Goal: Information Seeking & Learning: Check status

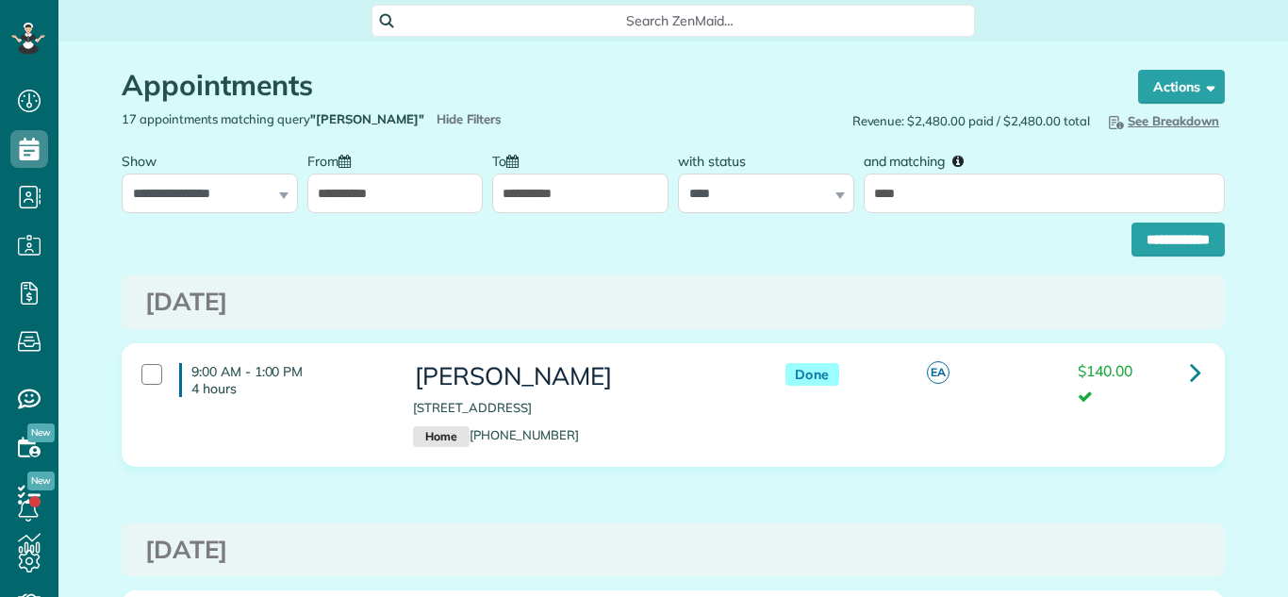
scroll to position [8, 8]
type input "*****"
click at [1178, 235] on input "**********" at bounding box center [1178, 240] width 93 height 34
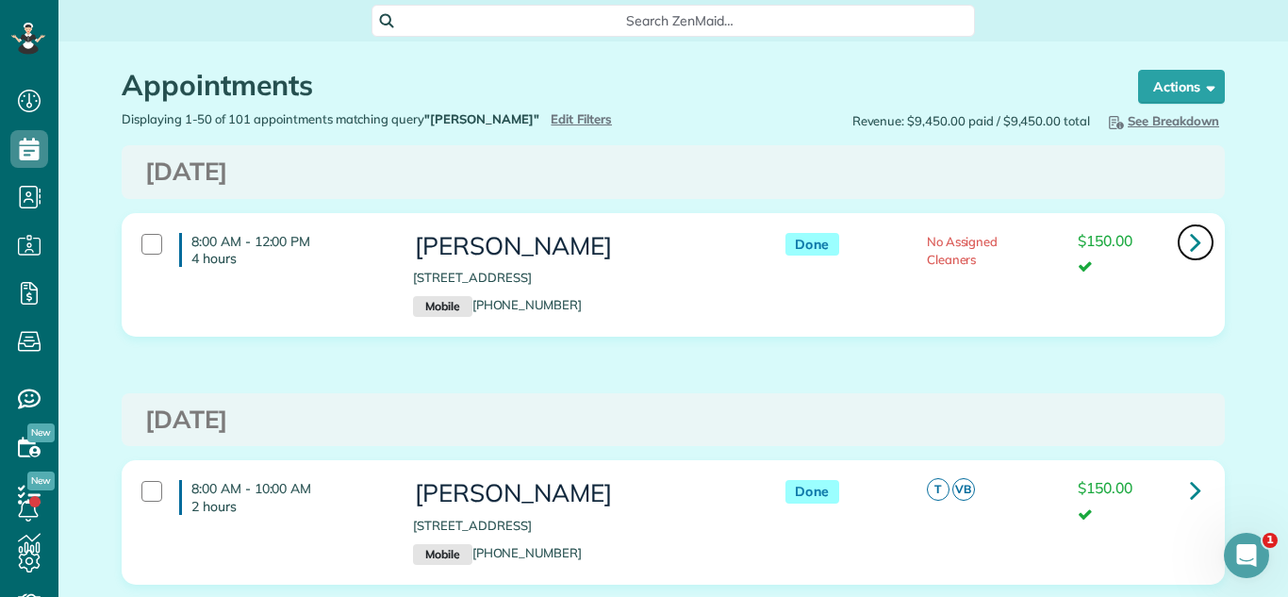
click at [1201, 235] on icon at bounding box center [1195, 241] width 11 height 33
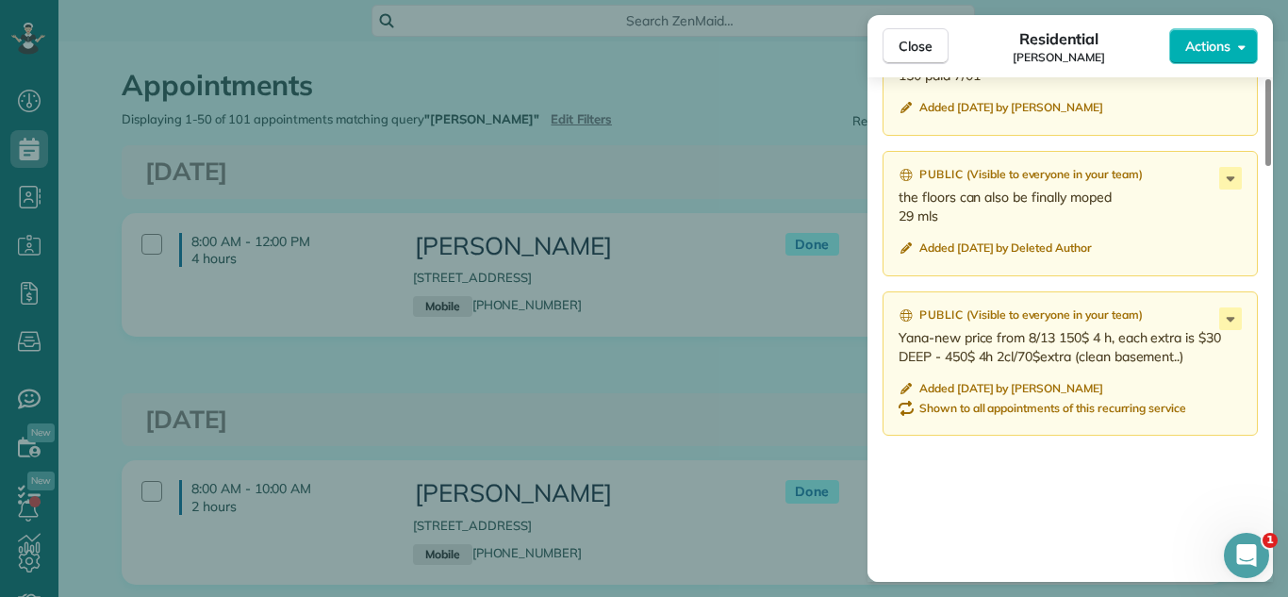
scroll to position [2049, 0]
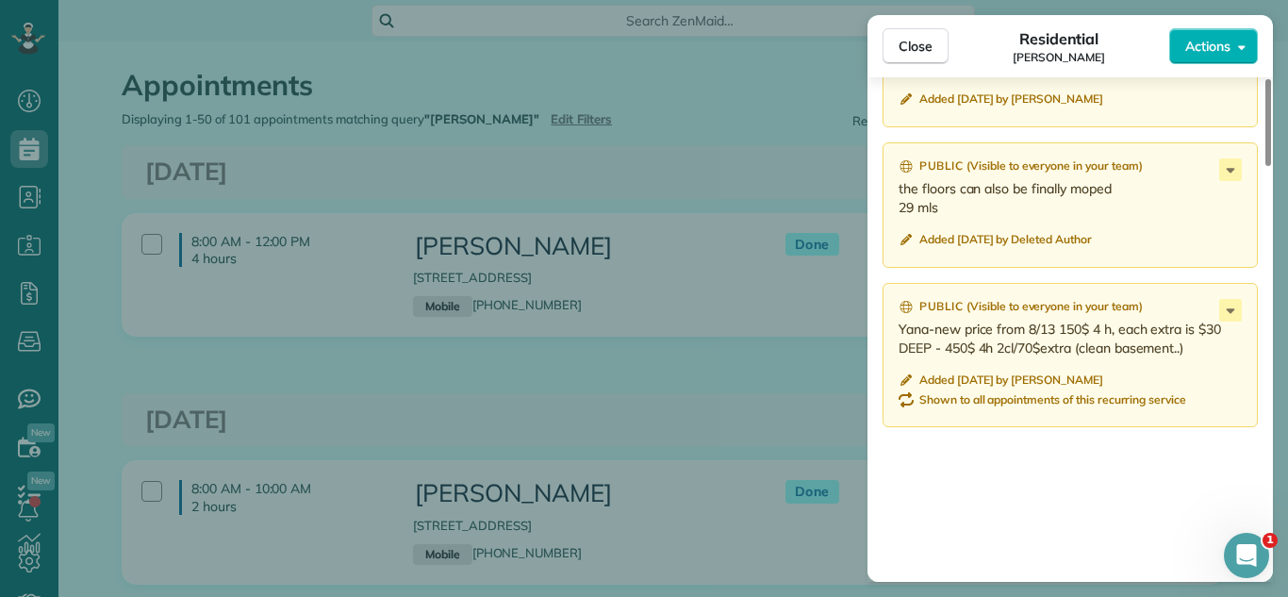
drag, startPoint x: 918, startPoint y: 61, endPoint x: 844, endPoint y: 329, distance: 277.8
click at [915, 61] on button "Close" at bounding box center [916, 46] width 66 height 36
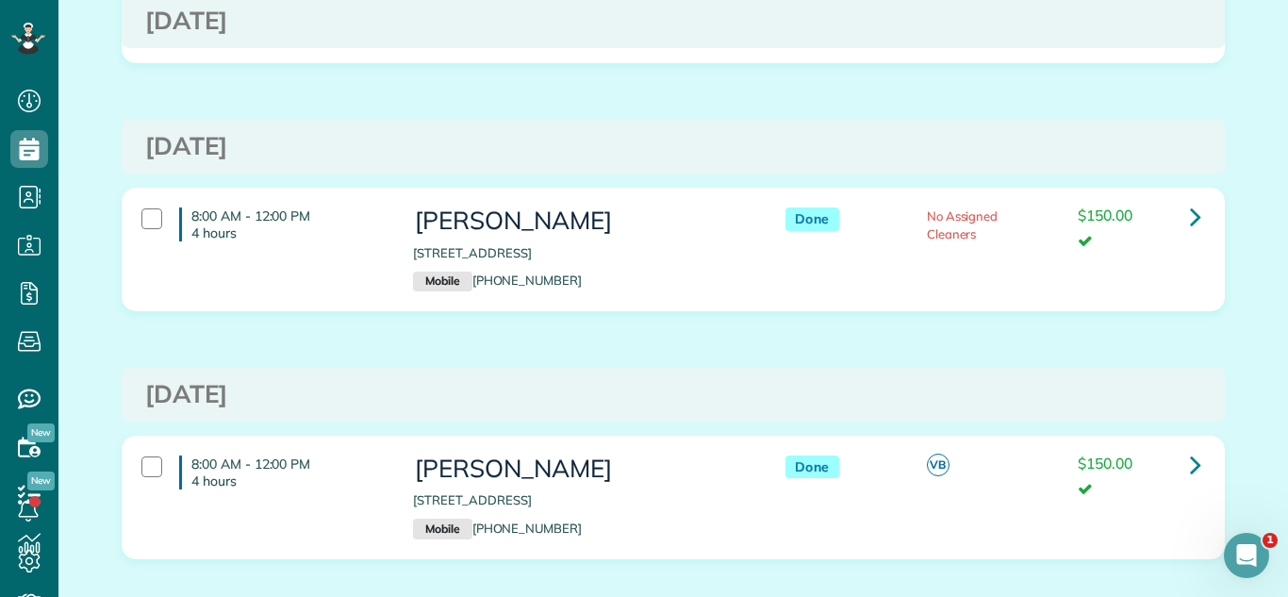
scroll to position [998, 0]
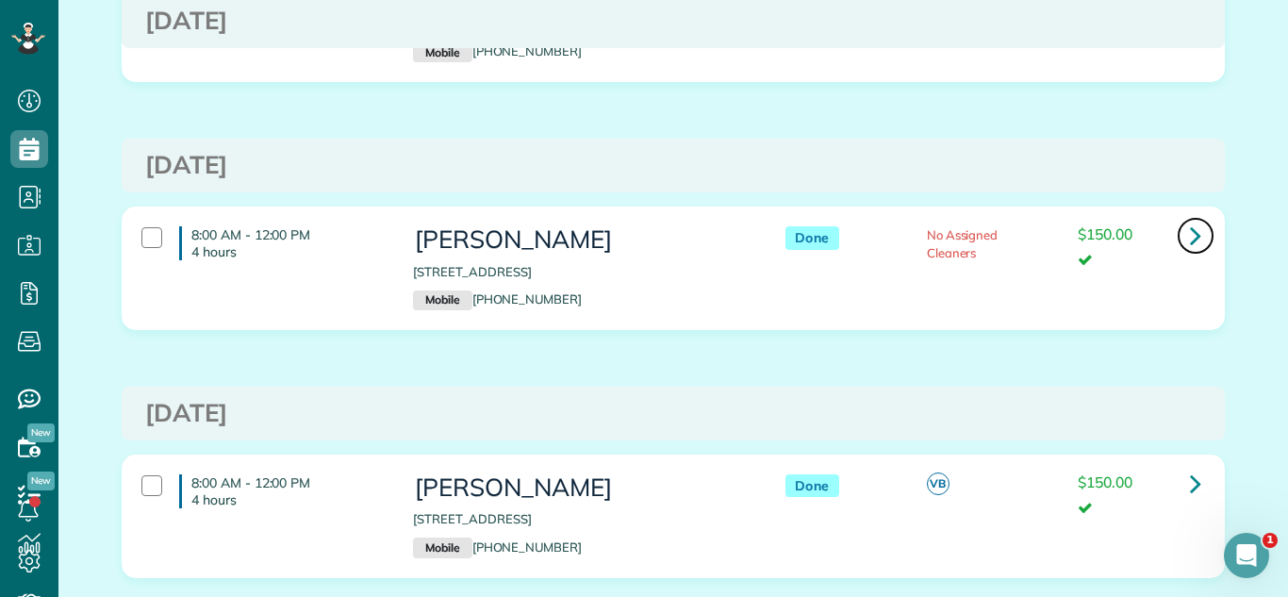
click at [1179, 233] on link at bounding box center [1196, 236] width 38 height 38
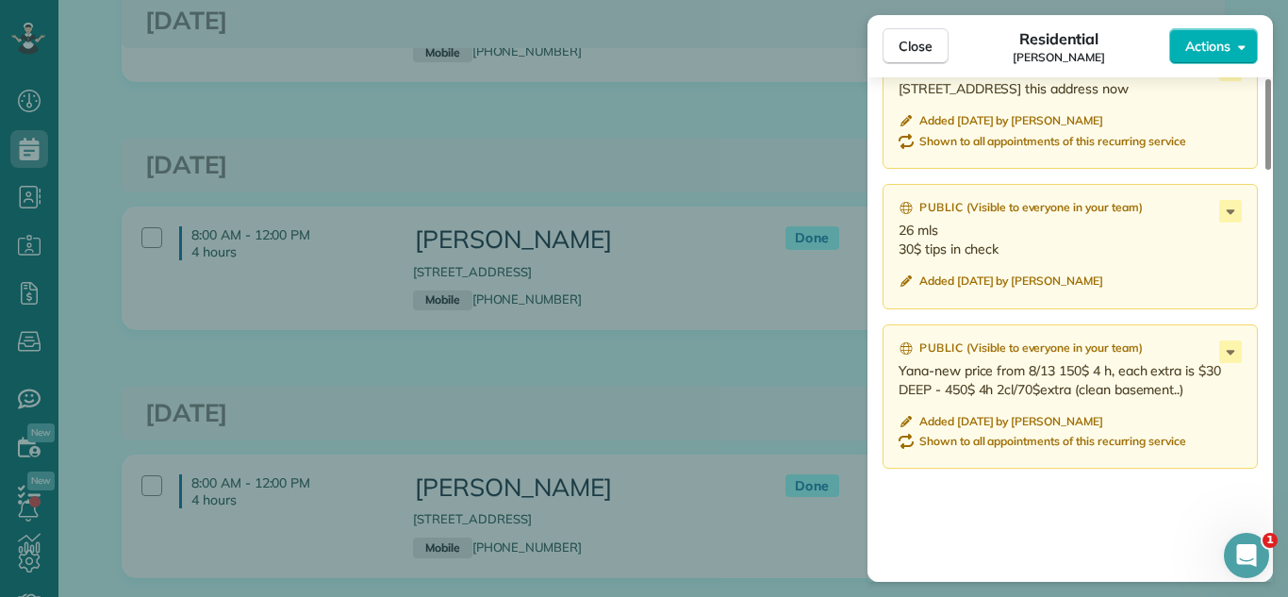
scroll to position [1832, 0]
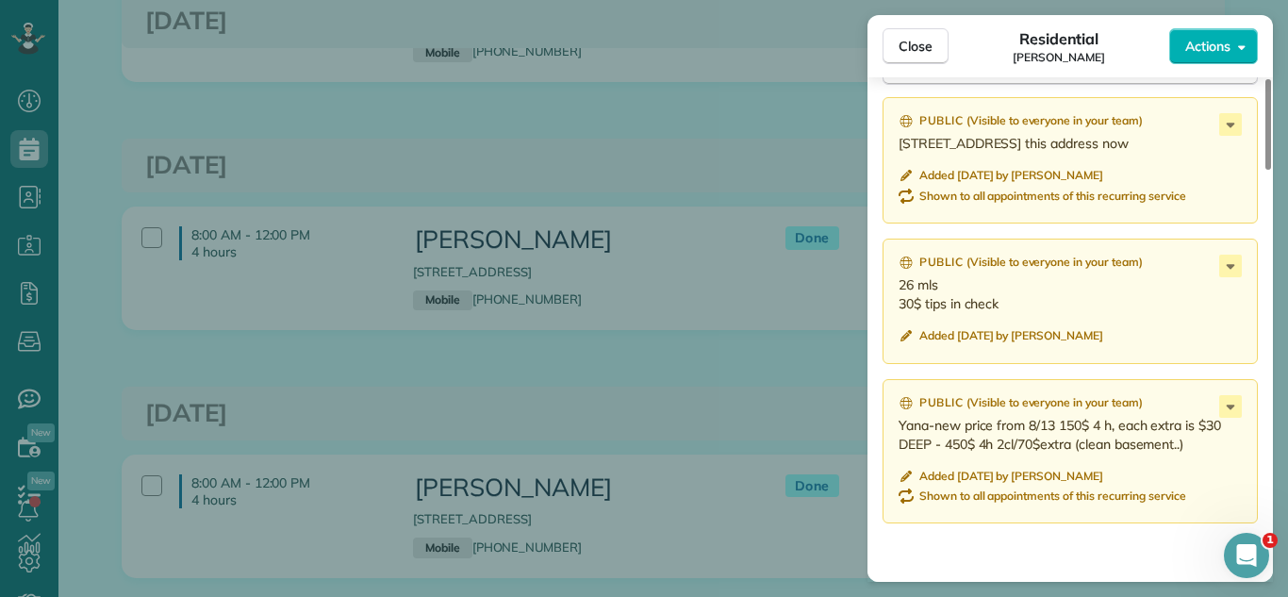
click at [896, 56] on button "Close" at bounding box center [916, 46] width 66 height 36
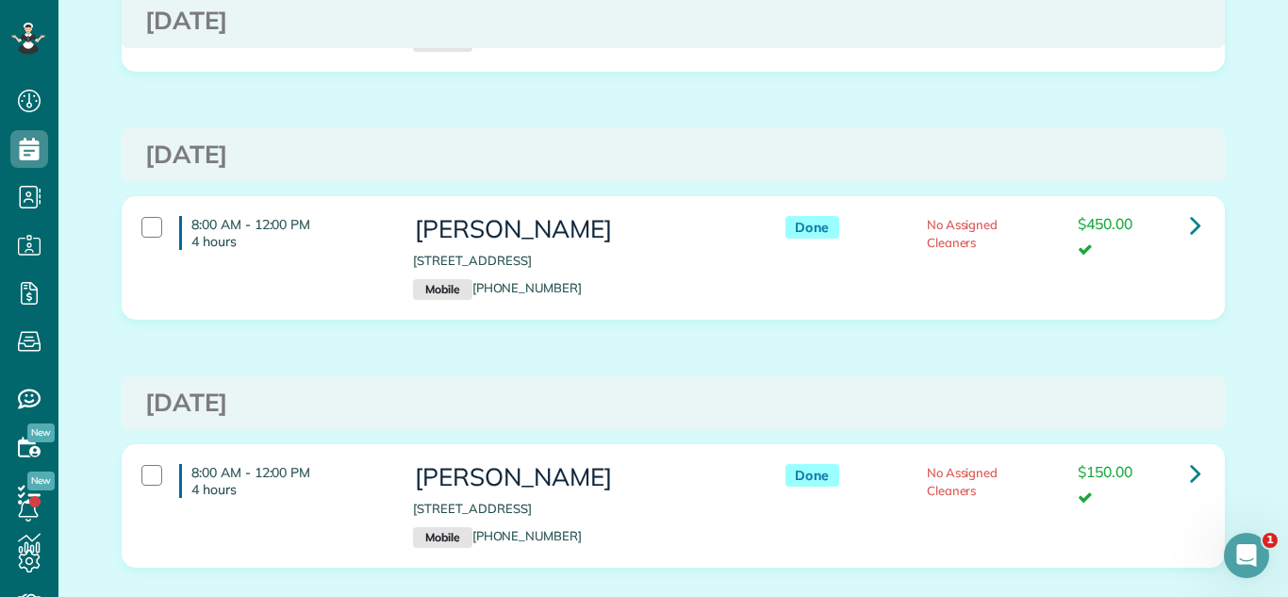
scroll to position [1657, 0]
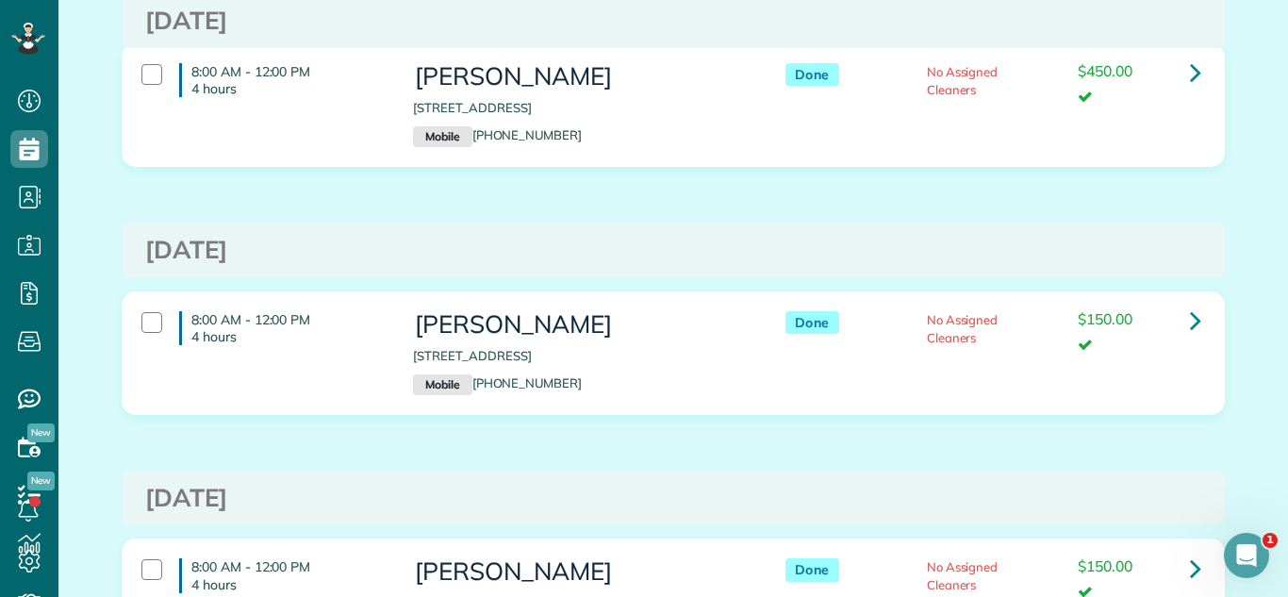
click at [1211, 59] on div "Done No Assigned Cleaners $450.00" at bounding box center [988, 84] width 453 height 60
click at [1180, 309] on link at bounding box center [1196, 321] width 38 height 38
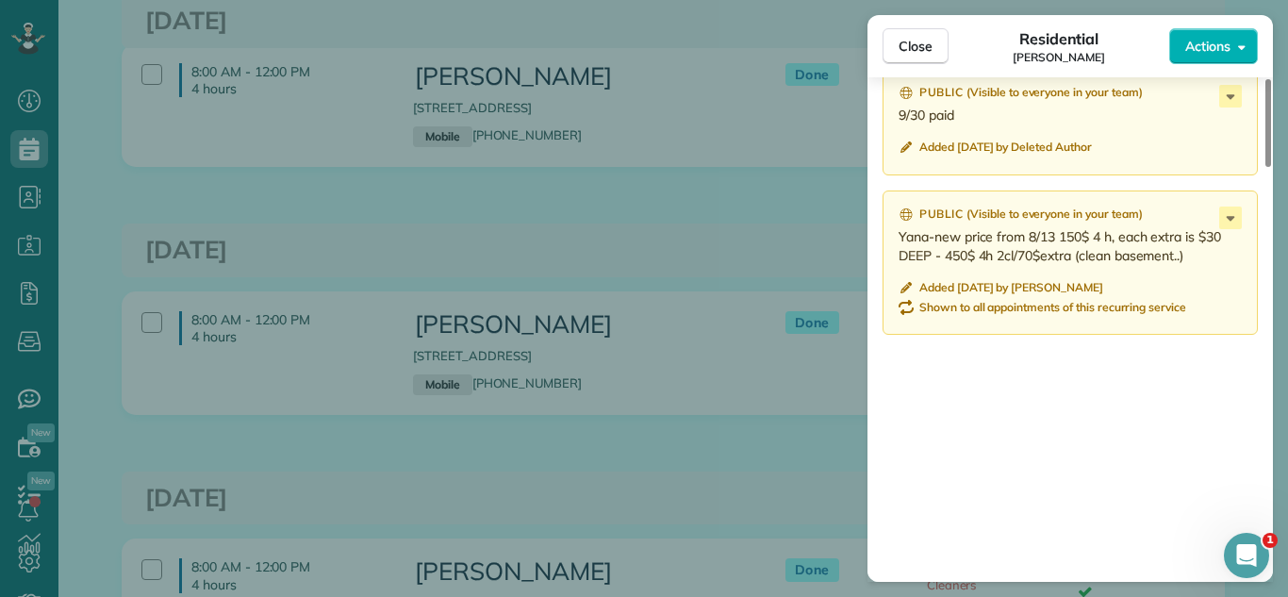
scroll to position [2115, 0]
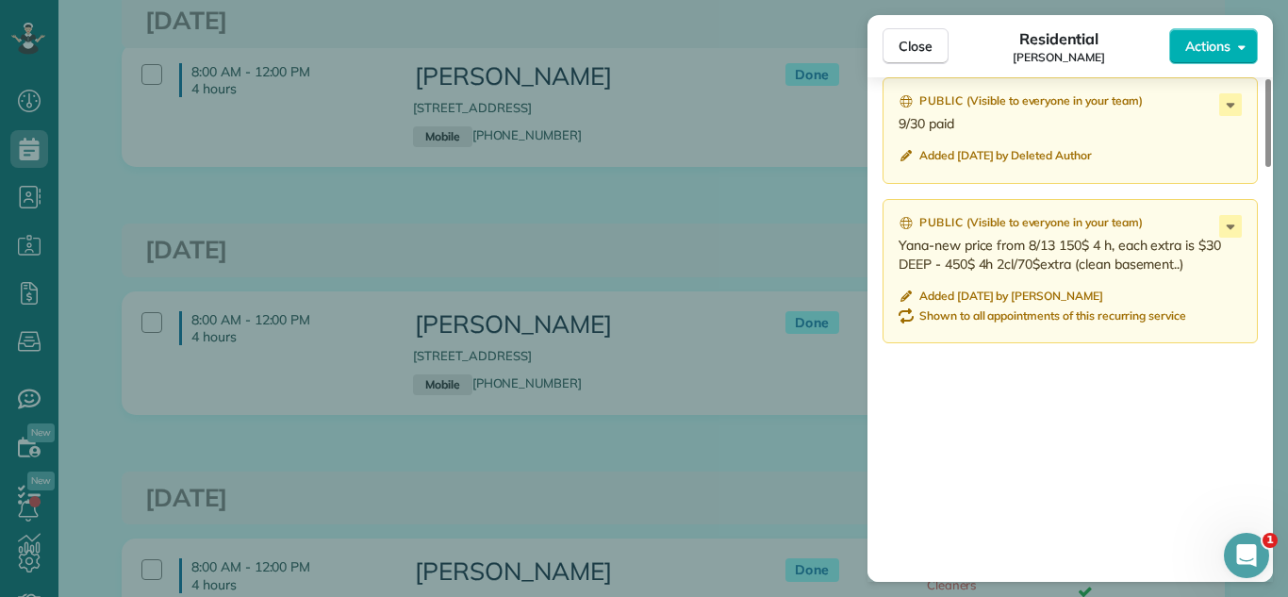
click at [901, 54] on span "Close" at bounding box center [916, 46] width 34 height 19
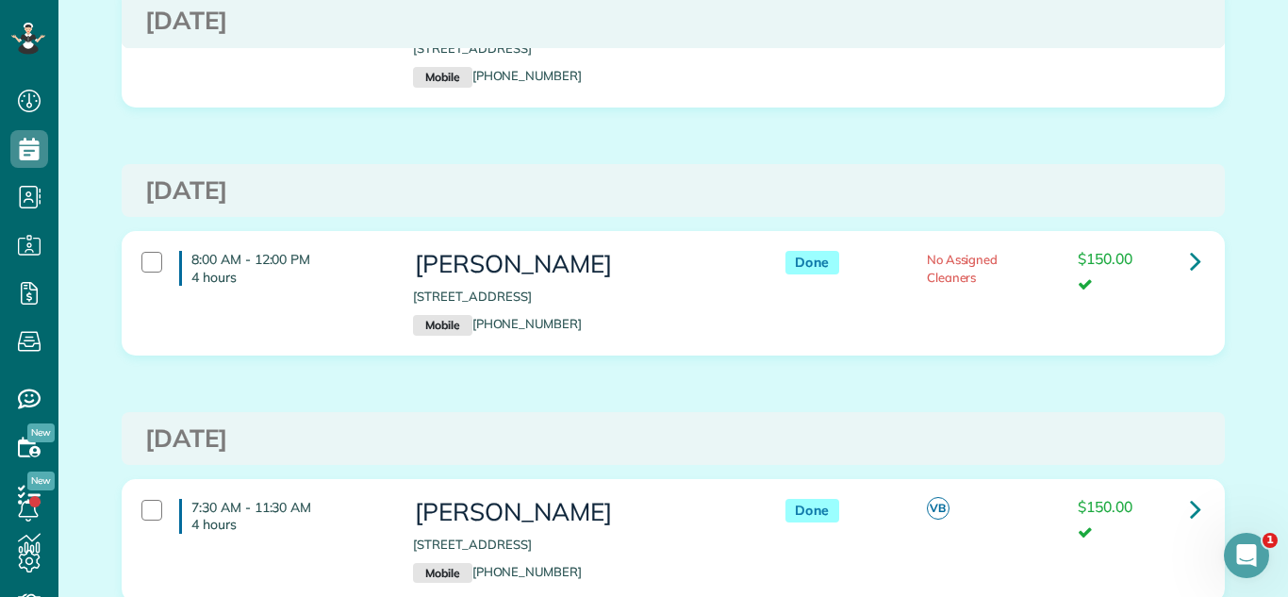
scroll to position [1975, 0]
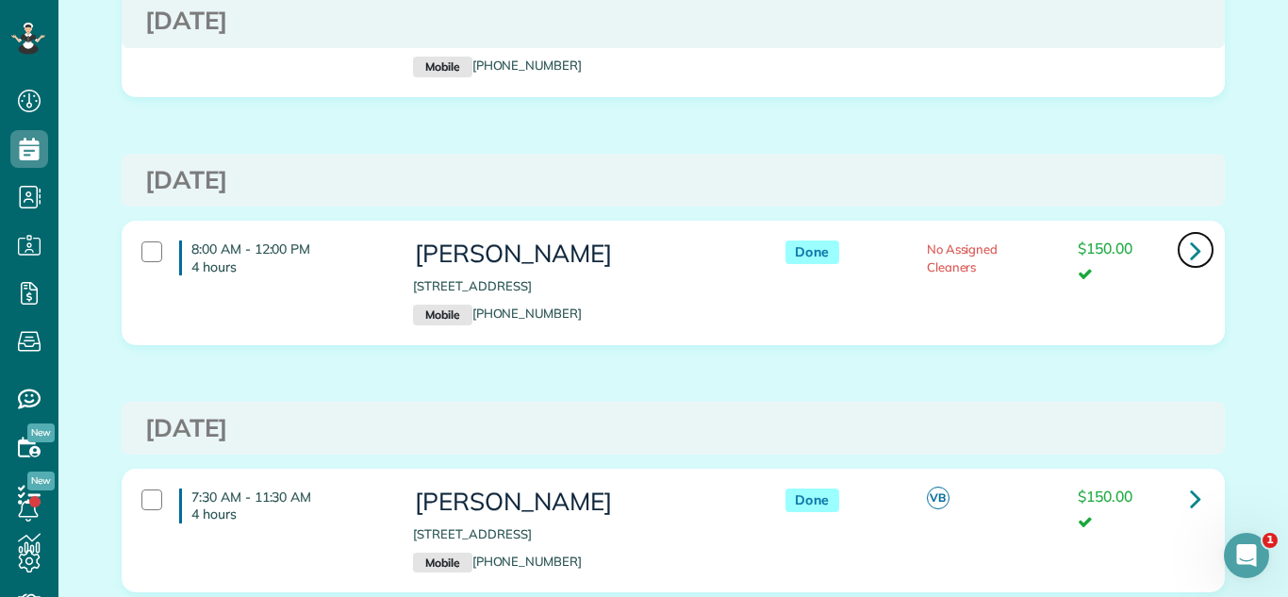
click at [1194, 248] on icon at bounding box center [1195, 250] width 11 height 33
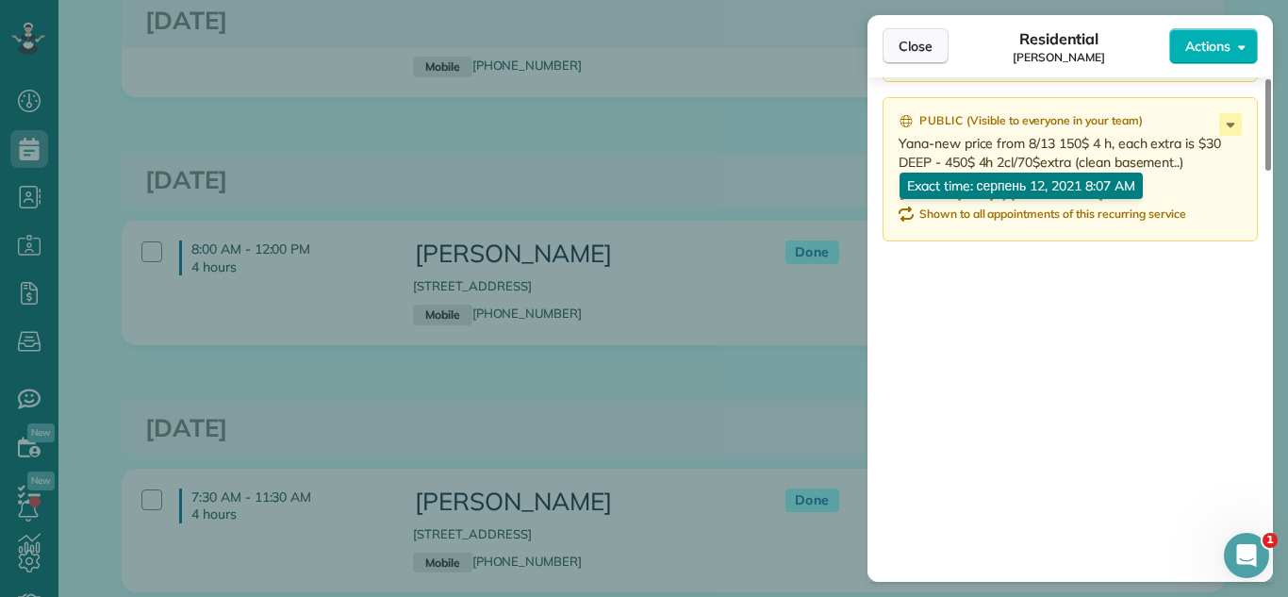
scroll to position [2094, 0]
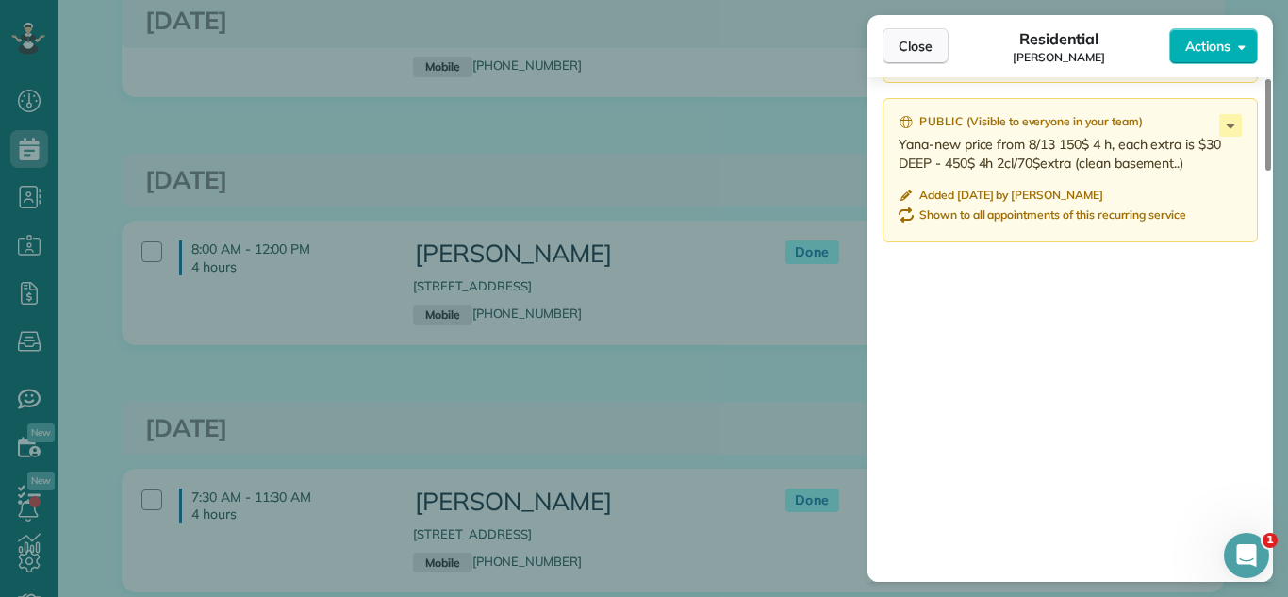
click at [911, 51] on span "Close" at bounding box center [916, 46] width 34 height 19
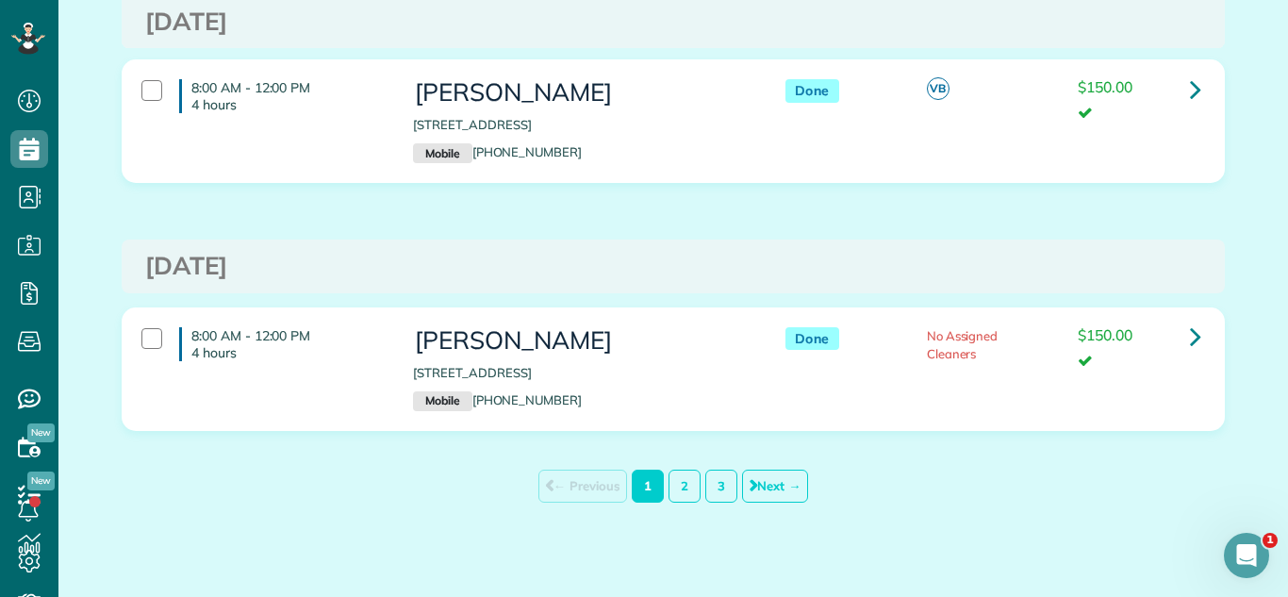
scroll to position [12072, 0]
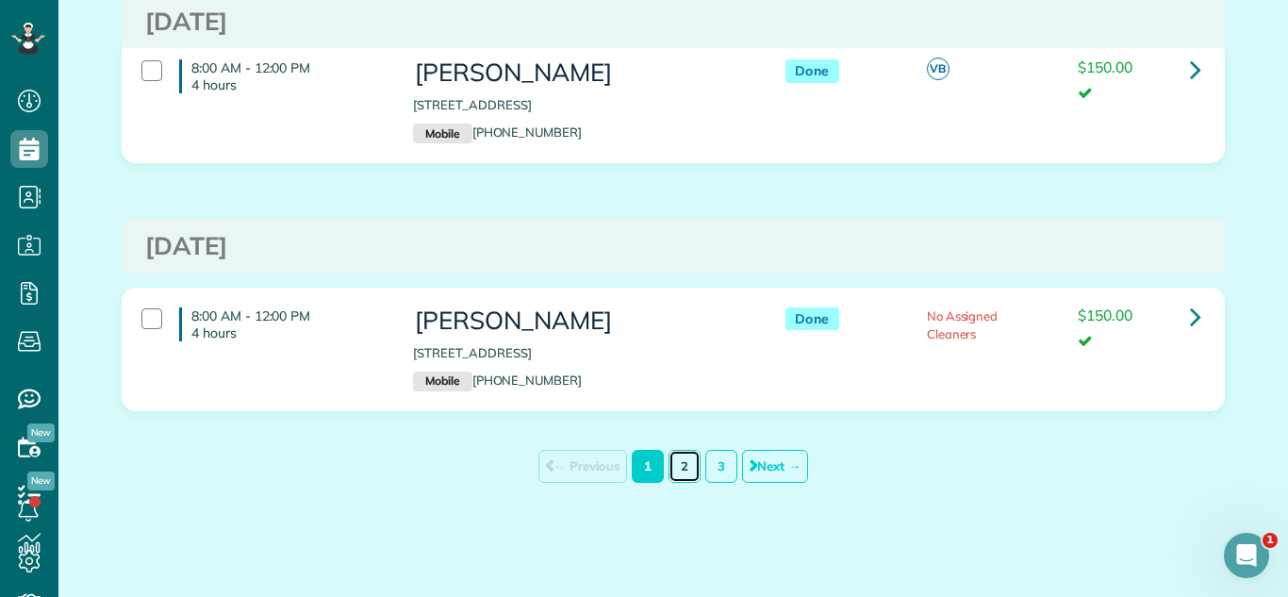
click at [694, 471] on link "2" at bounding box center [685, 466] width 32 height 33
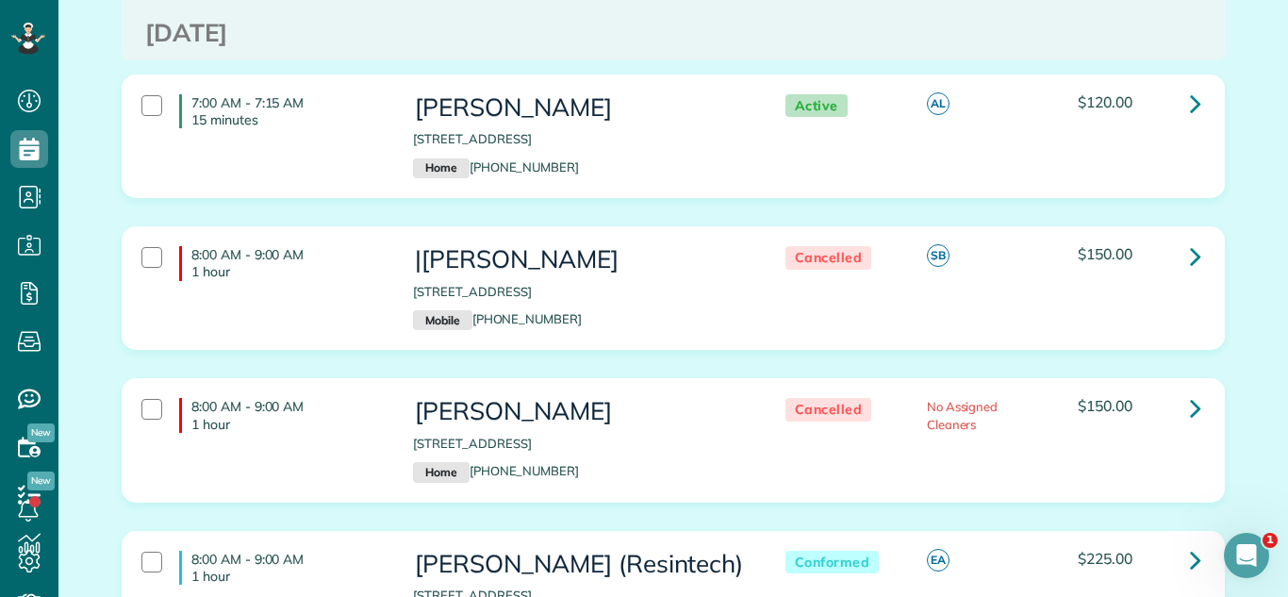
scroll to position [1833, 0]
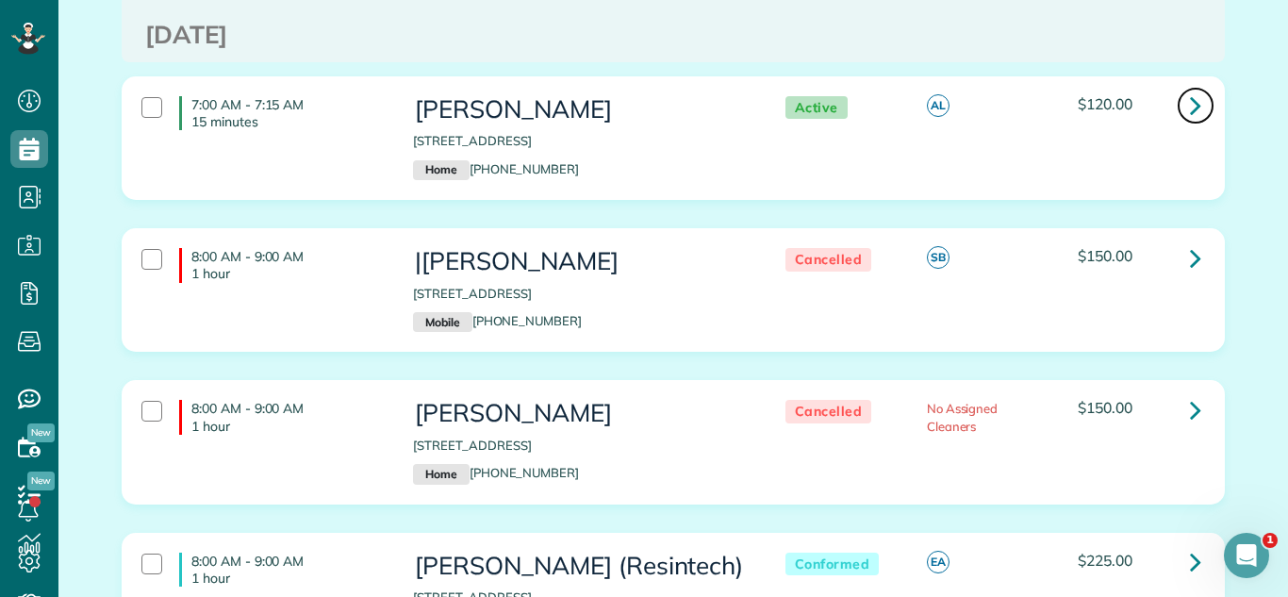
click at [1196, 89] on icon at bounding box center [1195, 105] width 11 height 33
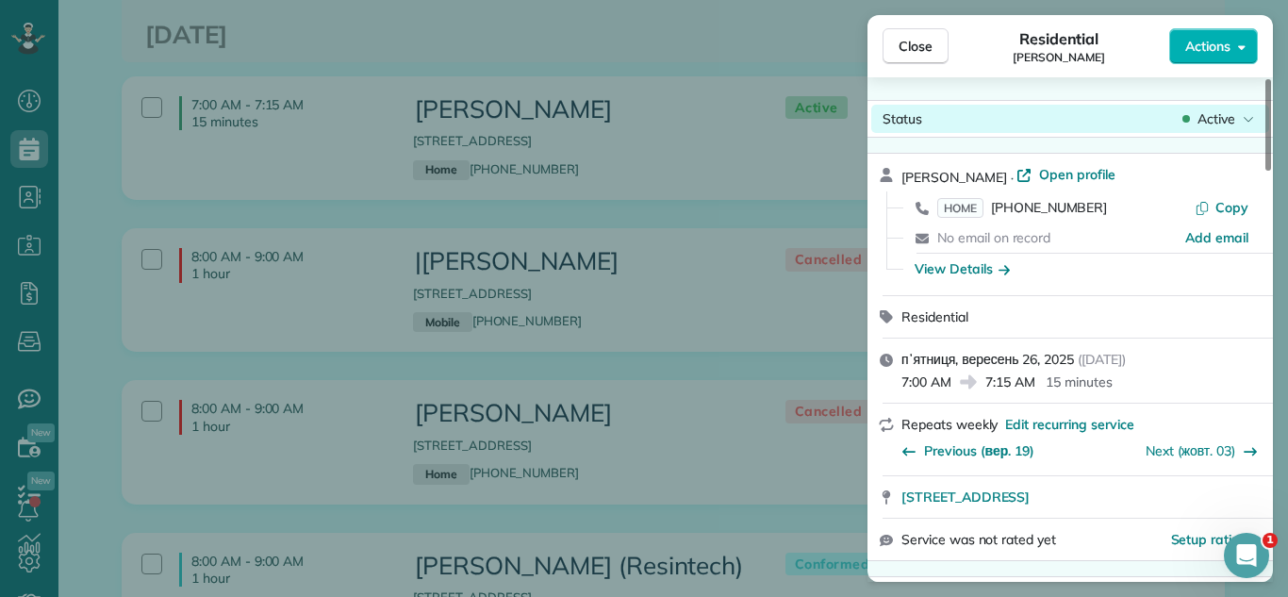
click at [1218, 122] on span "Active" at bounding box center [1217, 118] width 38 height 19
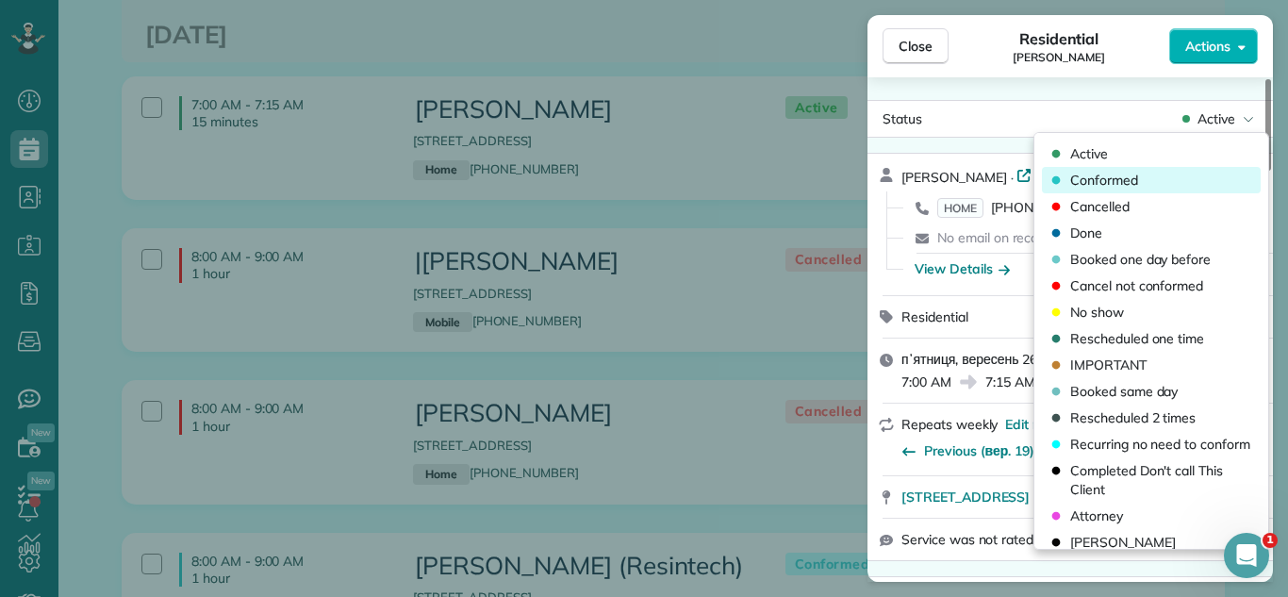
click at [1136, 173] on span "Conformed" at bounding box center [1104, 180] width 68 height 19
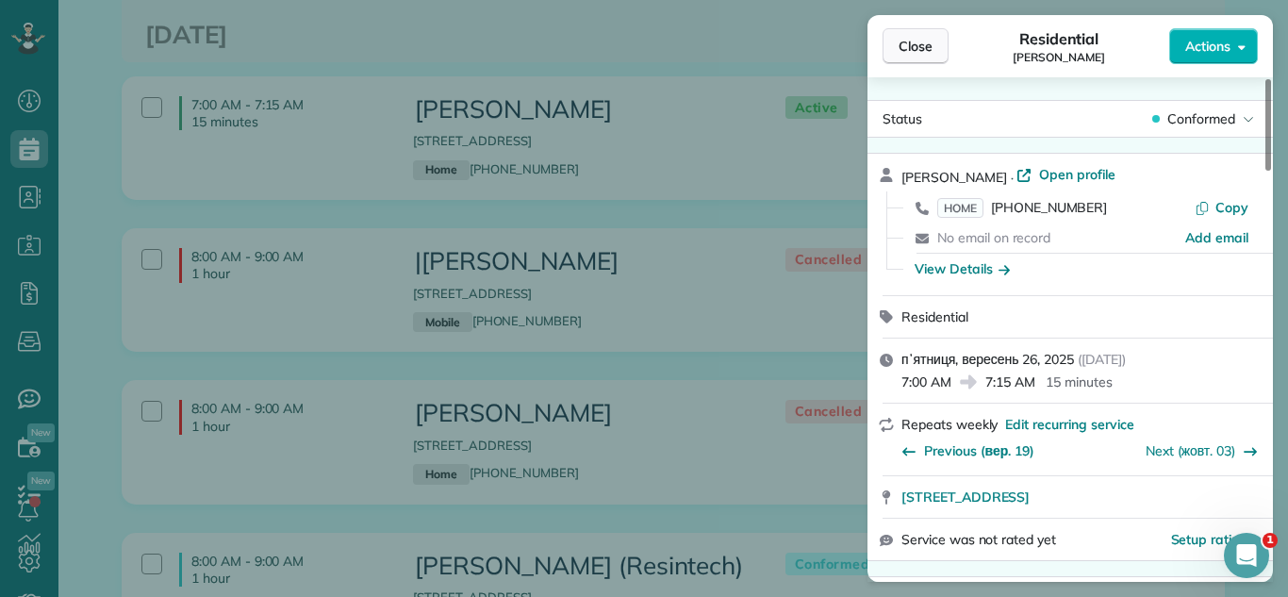
click at [893, 40] on button "Close" at bounding box center [916, 46] width 66 height 36
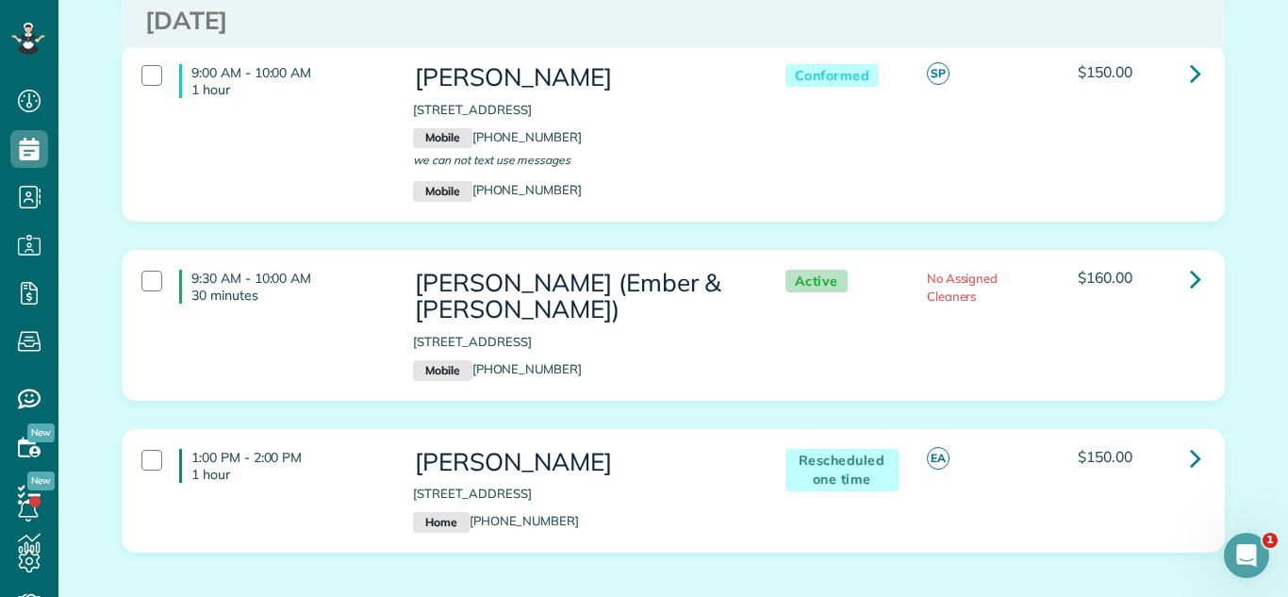
scroll to position [2634, 0]
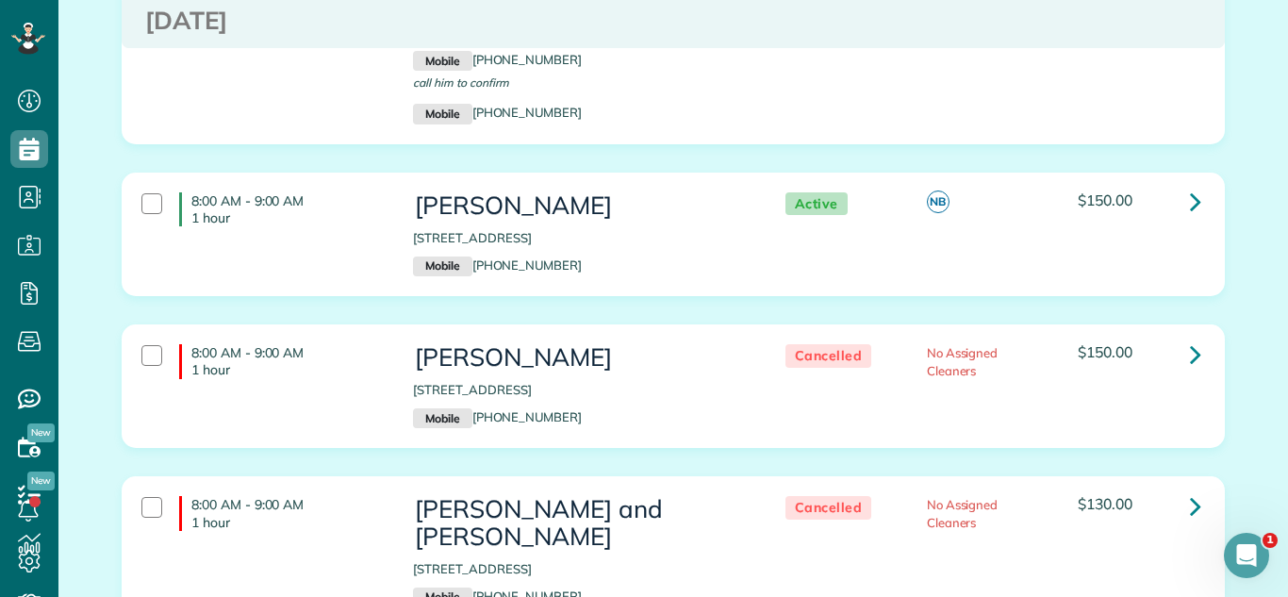
click at [783, 286] on div "8:00 AM - 9:00 AM 1 hour Kimberly Olson 5540 Chancery Road Gurnee IL 60031 Mobi…" at bounding box center [674, 249] width 1132 height 152
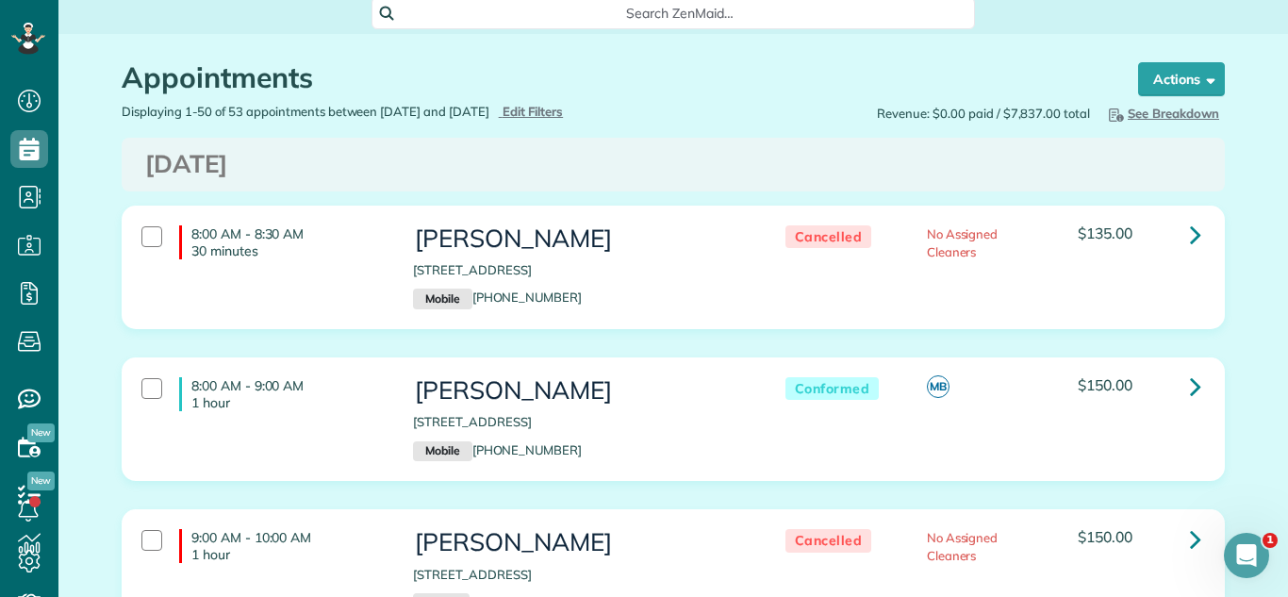
scroll to position [0, 0]
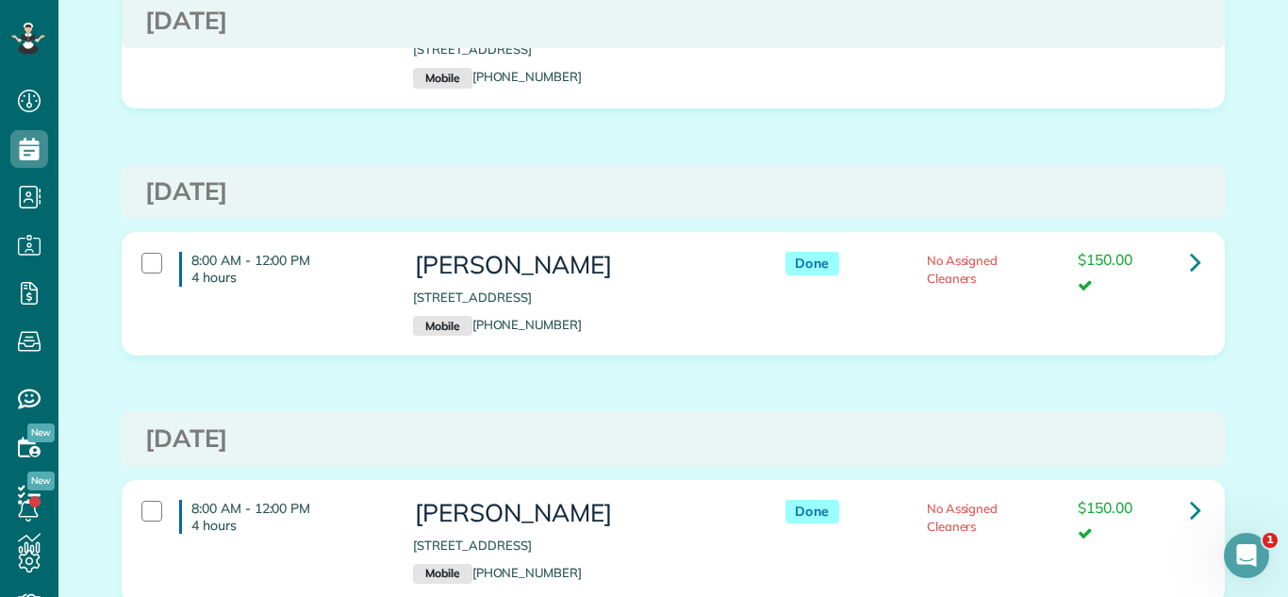
scroll to position [2218, 0]
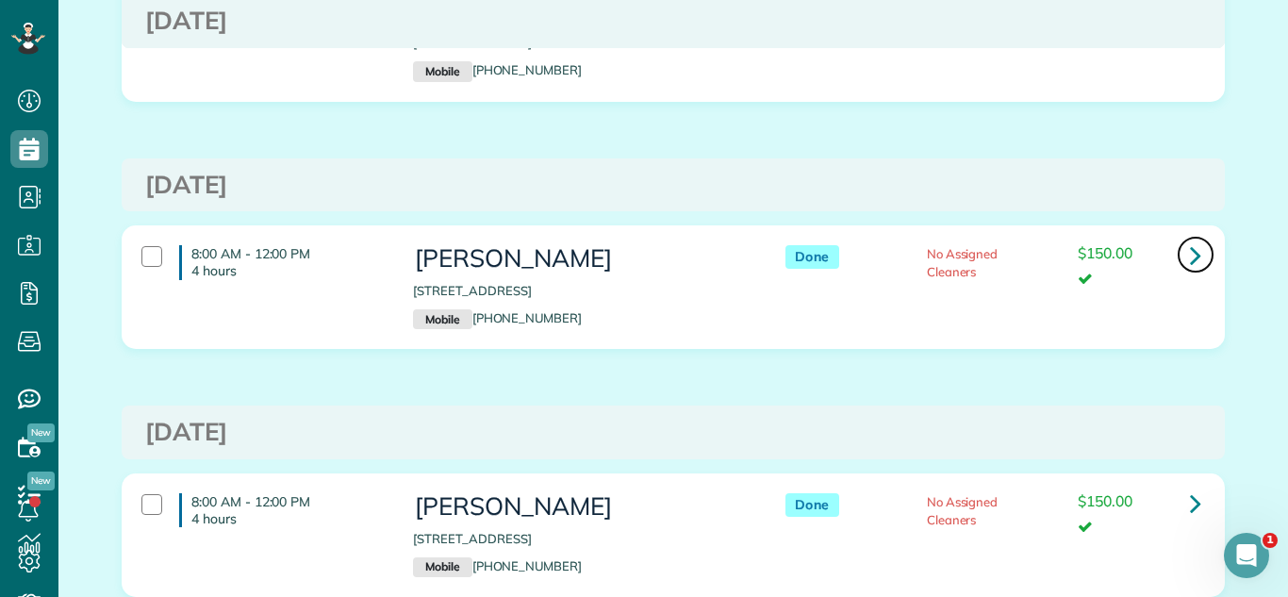
click at [1193, 254] on icon at bounding box center [1195, 255] width 11 height 33
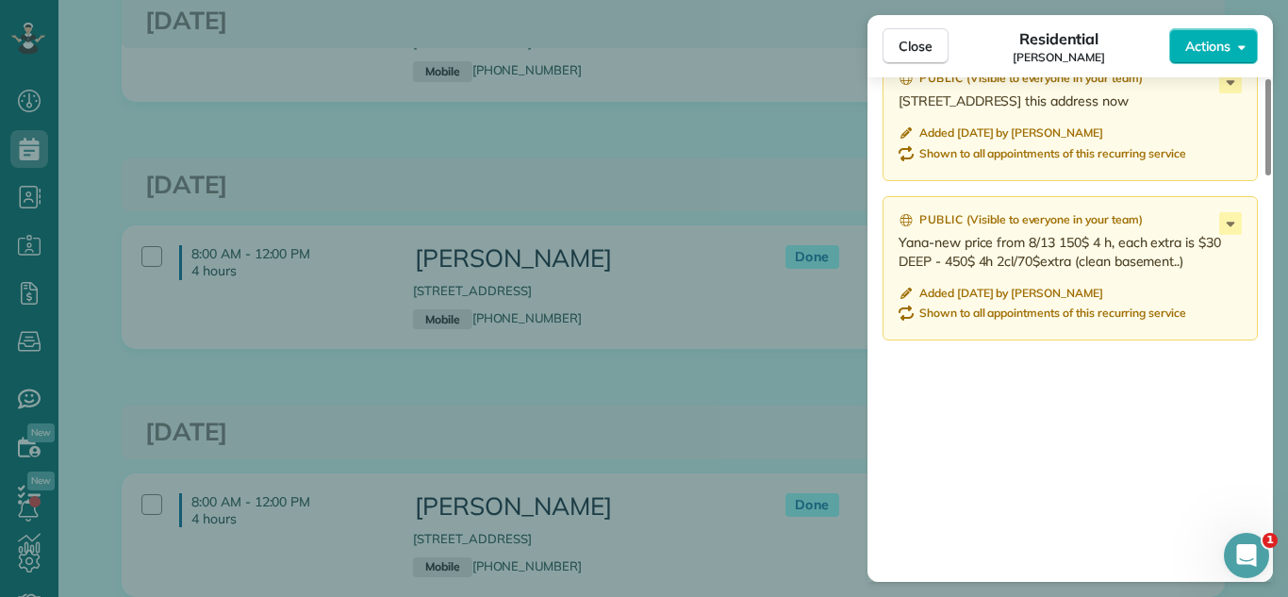
scroll to position [1875, 0]
drag, startPoint x: 920, startPoint y: 59, endPoint x: 806, endPoint y: 406, distance: 364.2
click at [920, 60] on button "Close" at bounding box center [916, 46] width 66 height 36
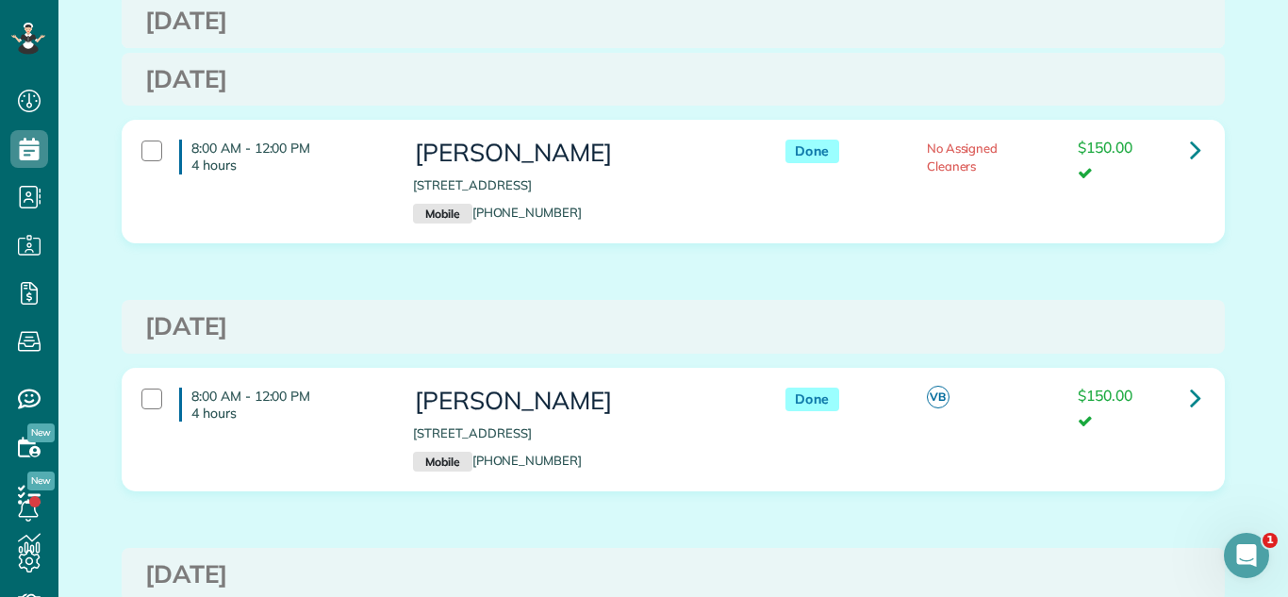
scroll to position [7040, 0]
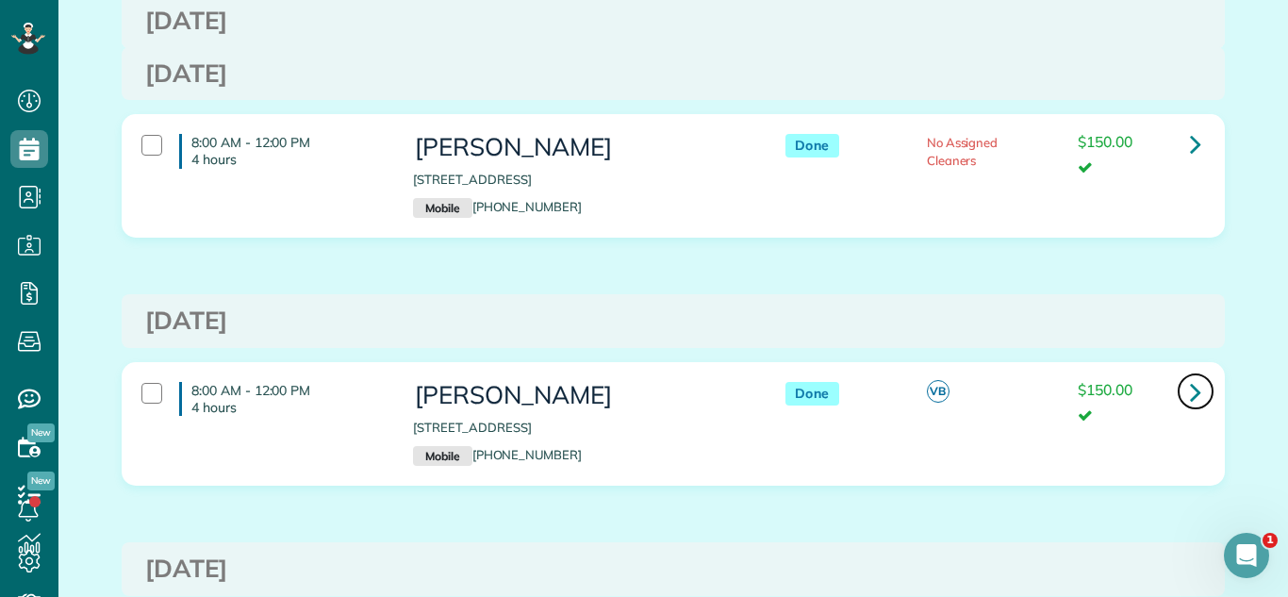
click at [1186, 384] on link at bounding box center [1196, 392] width 38 height 38
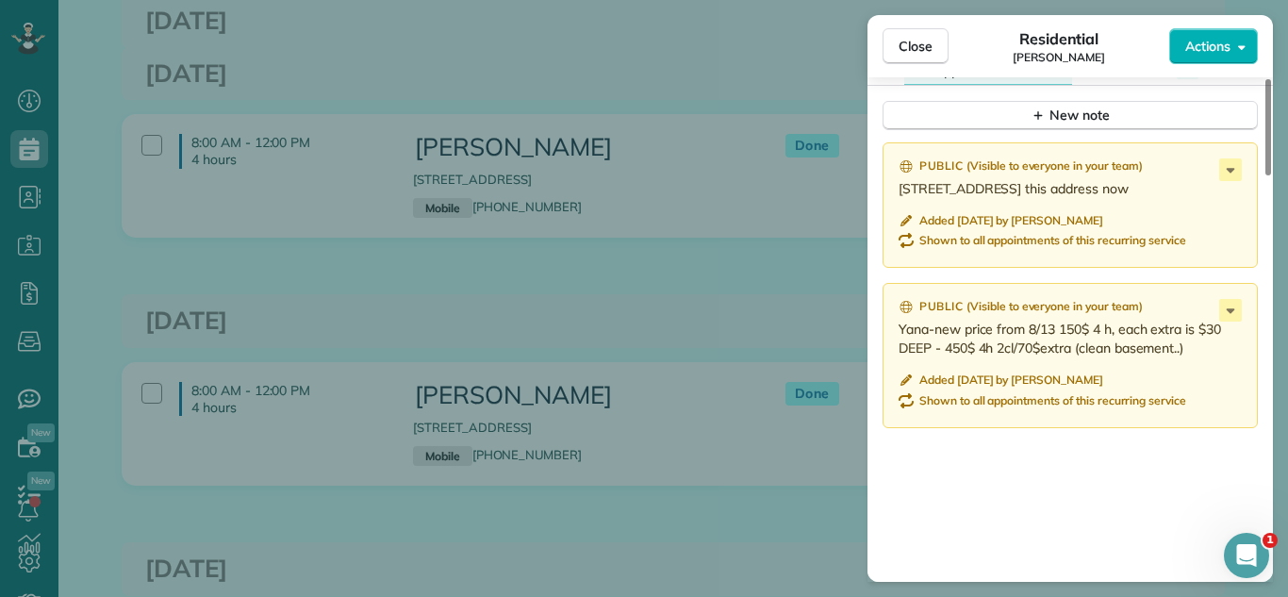
scroll to position [1814, 0]
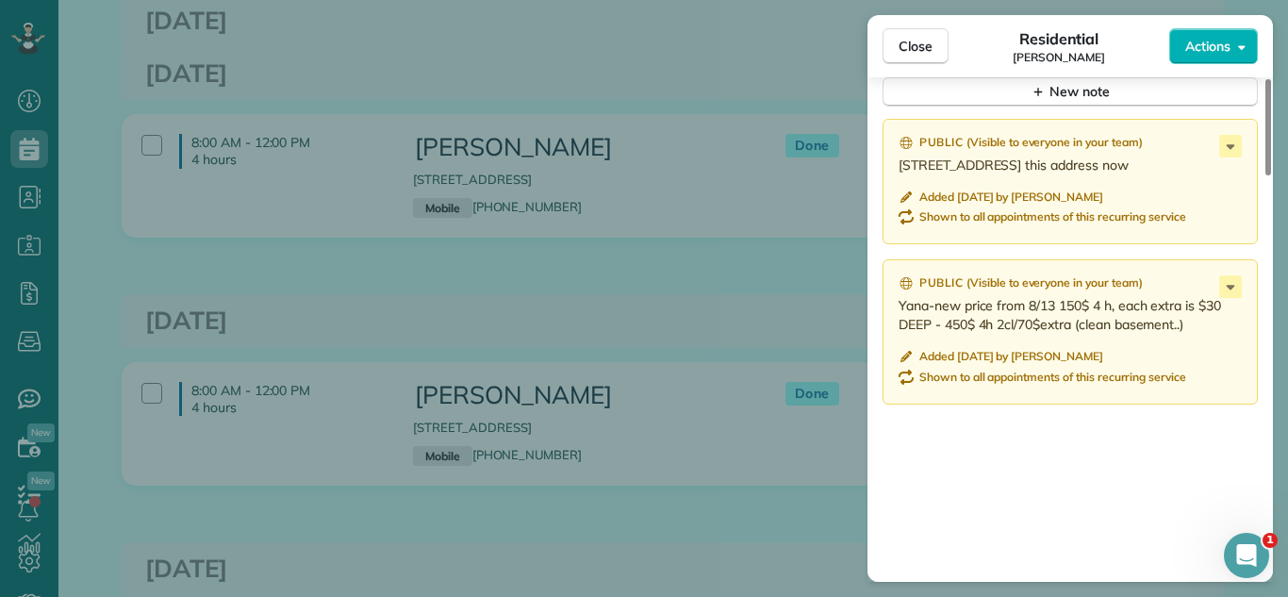
drag, startPoint x: 905, startPoint y: 40, endPoint x: 904, endPoint y: 316, distance: 276.3
click at [906, 40] on span "Close" at bounding box center [916, 46] width 34 height 19
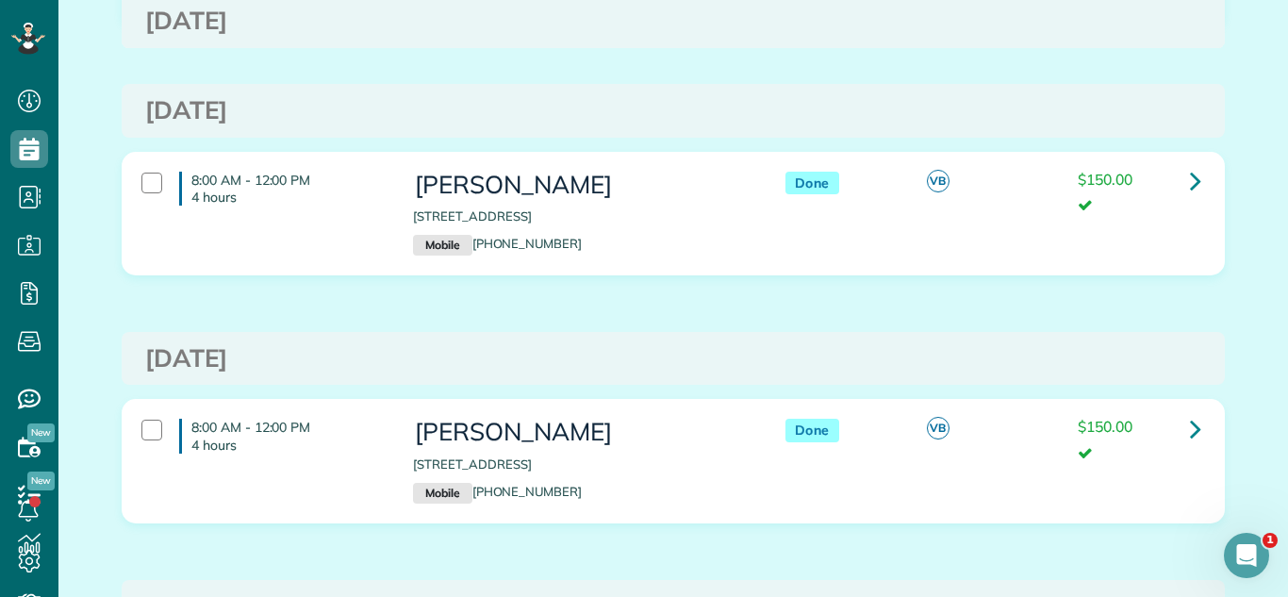
scroll to position [8048, 0]
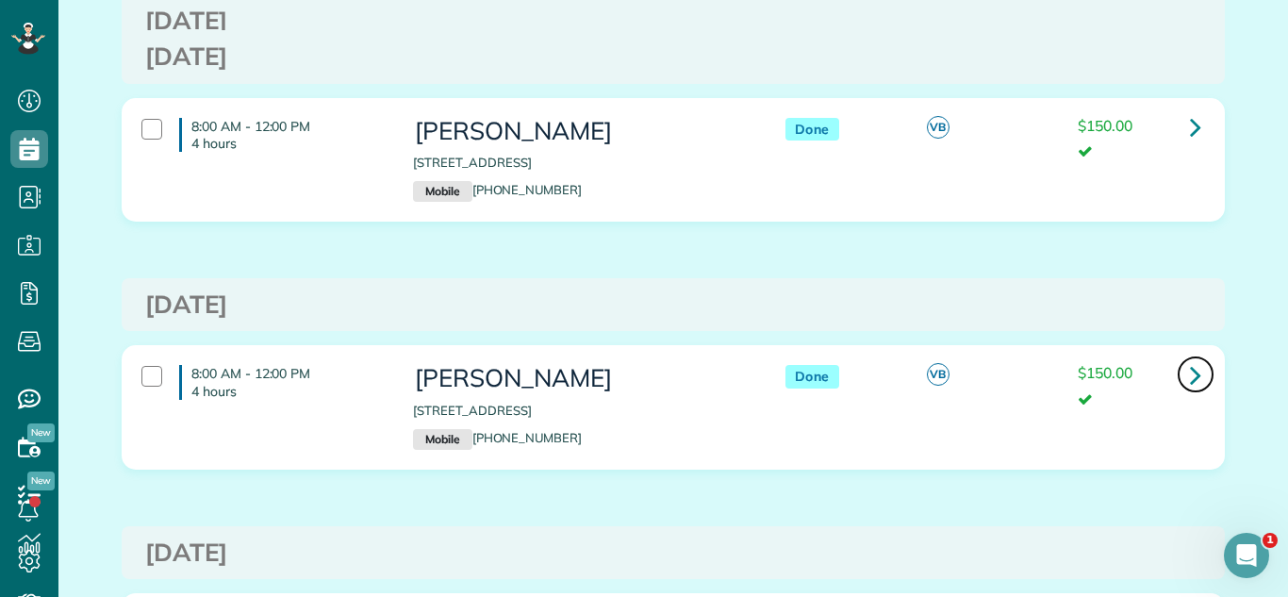
click at [1194, 360] on icon at bounding box center [1195, 374] width 11 height 33
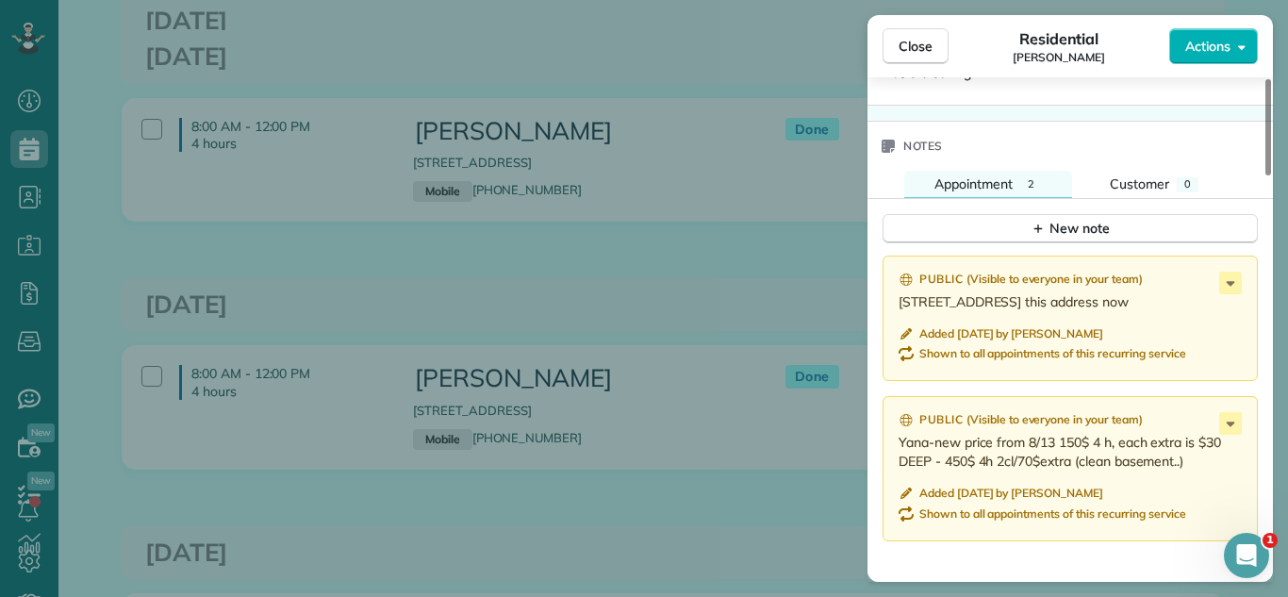
scroll to position [1737, 0]
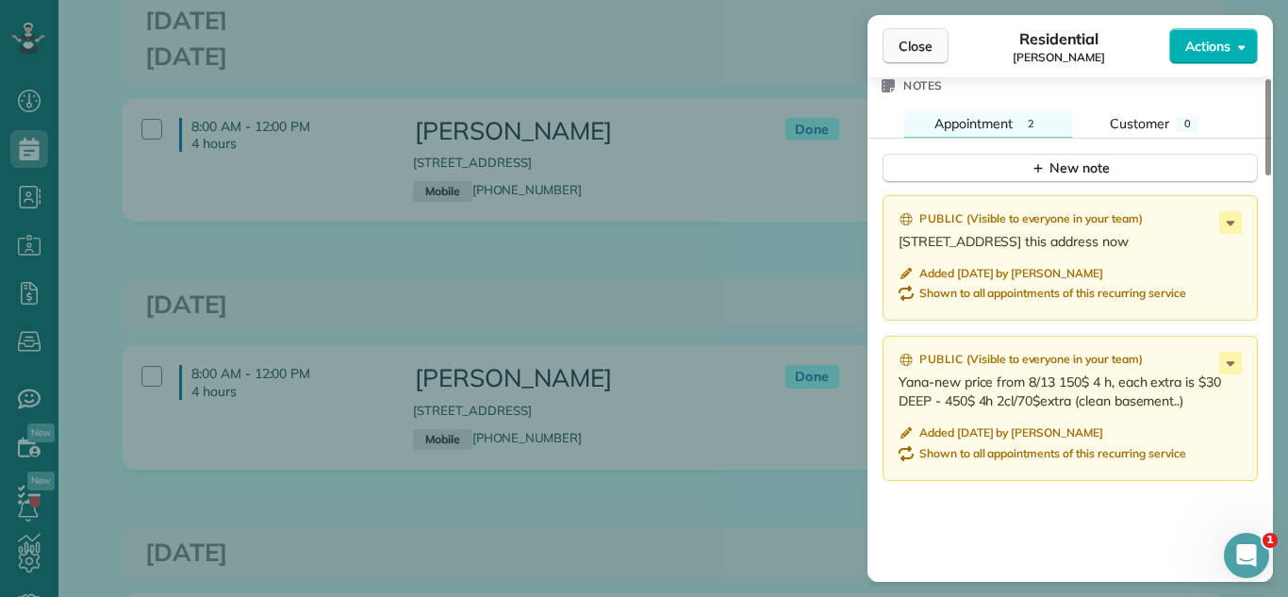
click at [917, 46] on span "Close" at bounding box center [916, 46] width 34 height 19
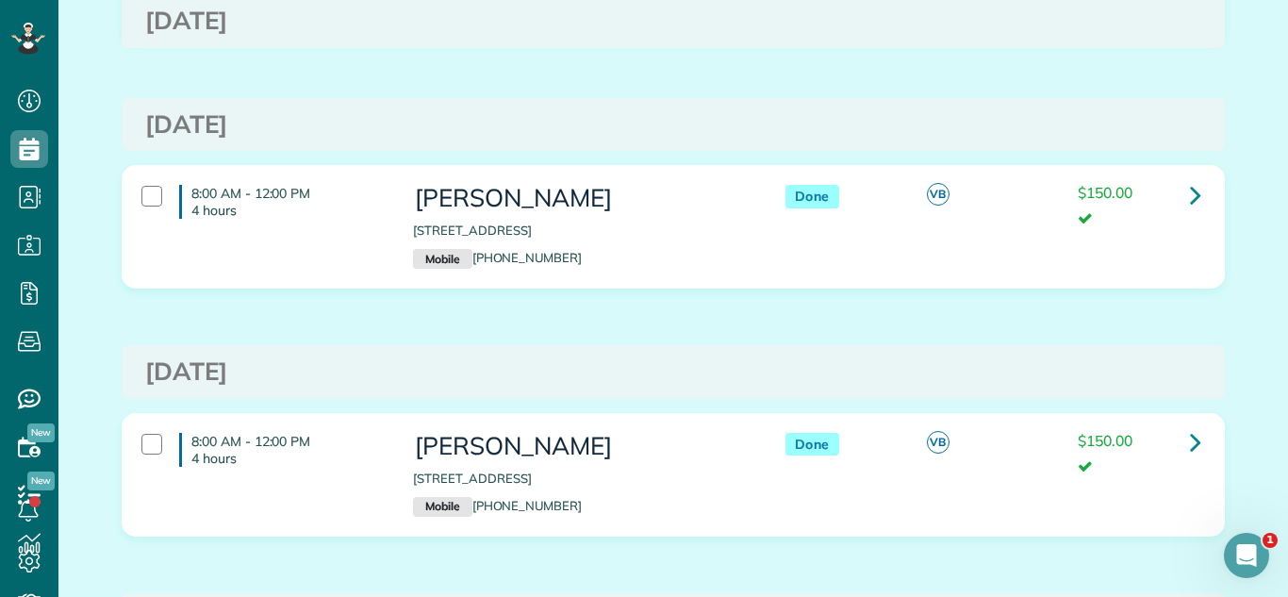
scroll to position [4011, 0]
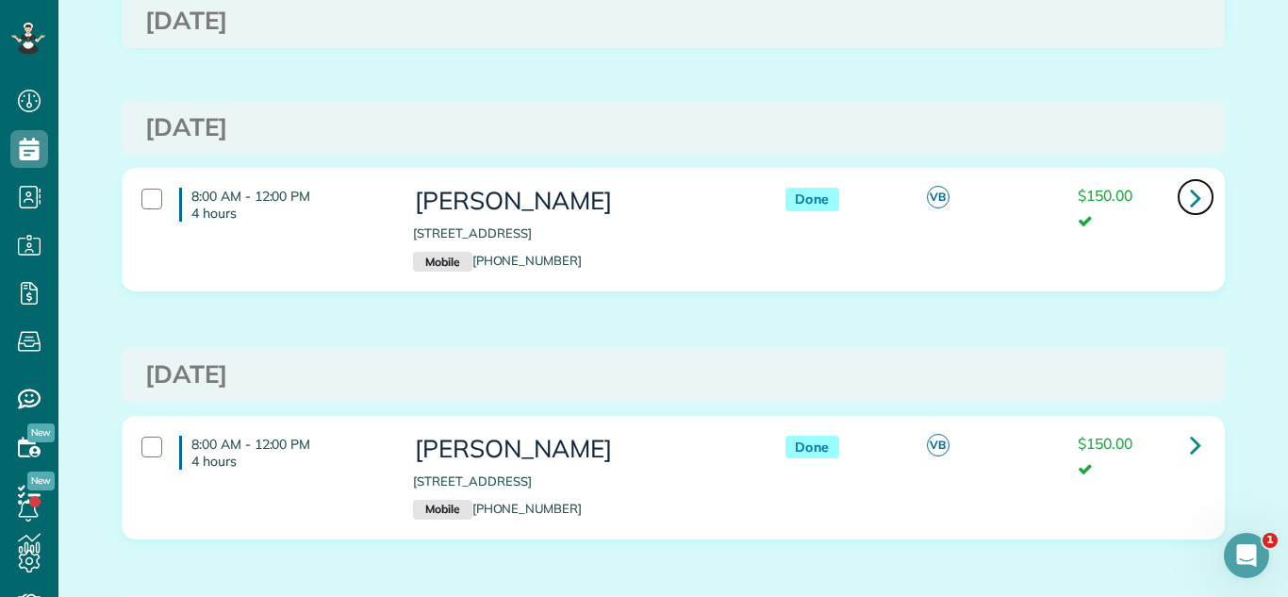
click at [1208, 200] on link at bounding box center [1196, 197] width 38 height 38
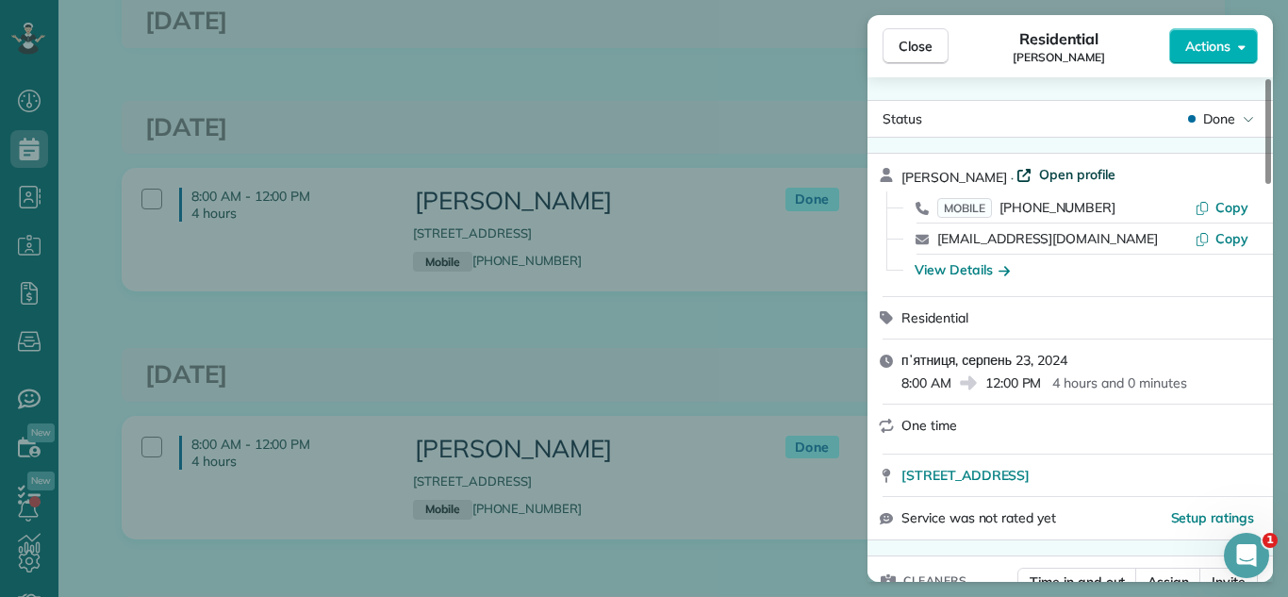
click at [1091, 173] on span "Open profile" at bounding box center [1077, 174] width 76 height 19
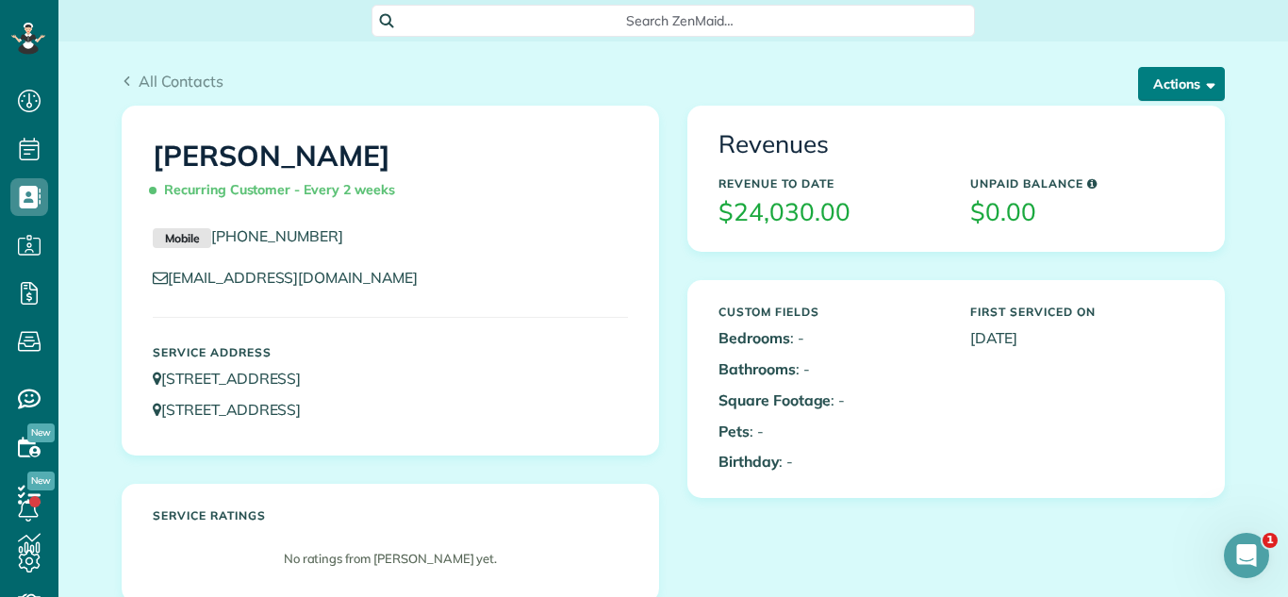
click at [1193, 96] on button "Actions" at bounding box center [1181, 84] width 87 height 34
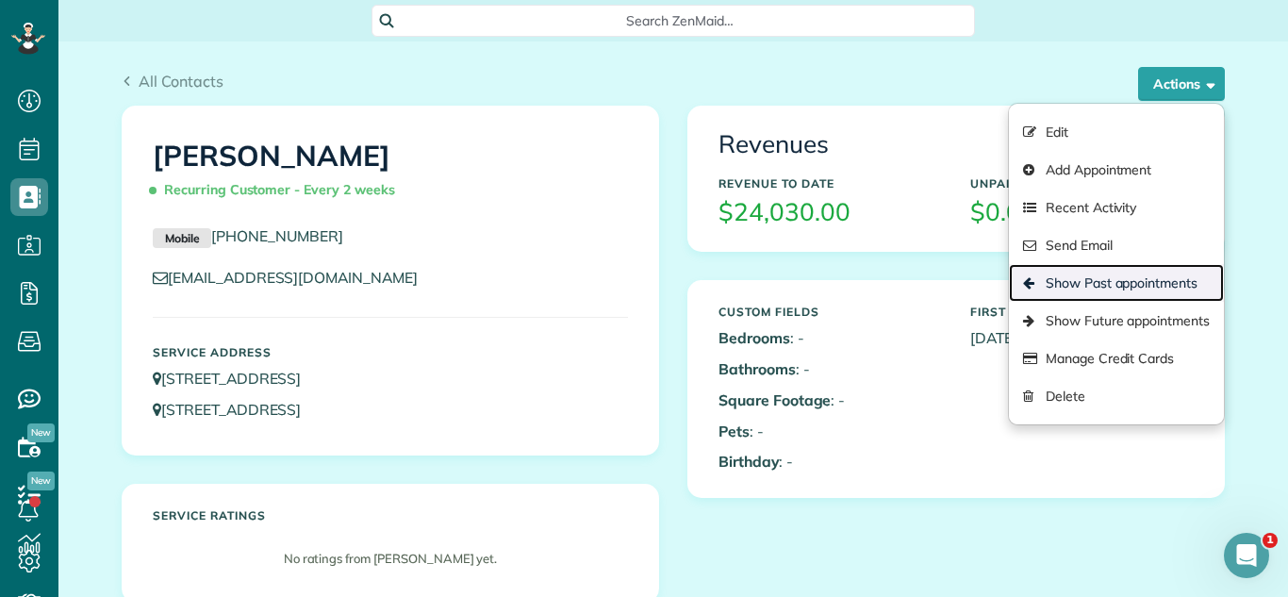
click at [1134, 290] on link "Show Past appointments" at bounding box center [1116, 283] width 215 height 38
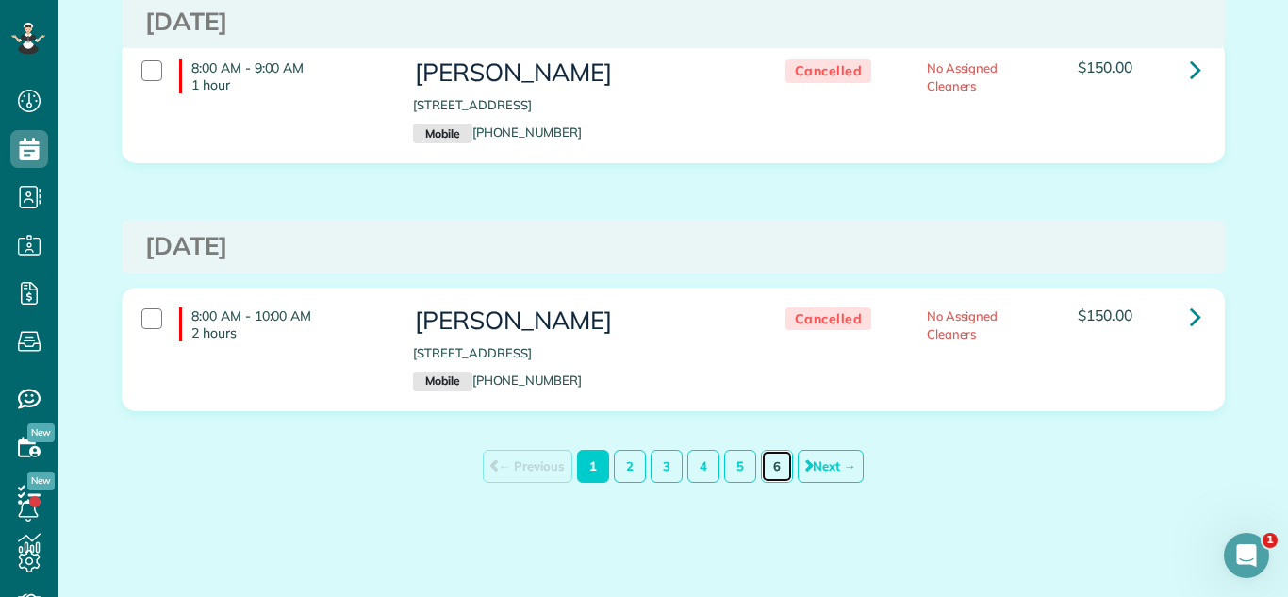
click at [765, 463] on link "6" at bounding box center [777, 466] width 32 height 33
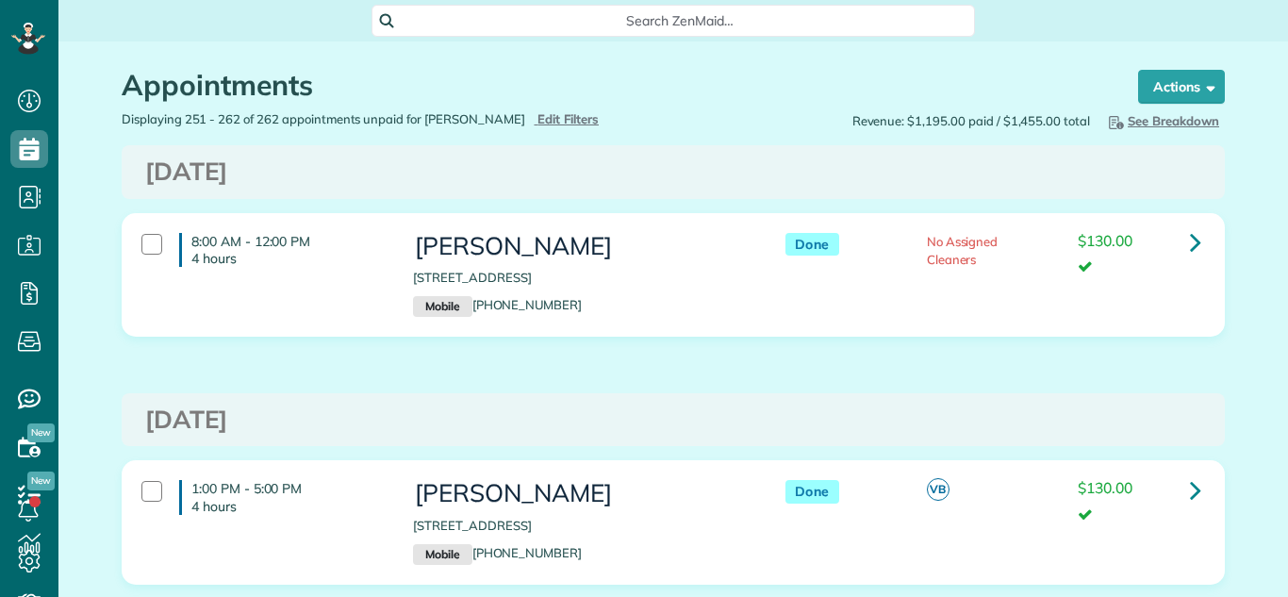
click at [538, 111] on span "Edit Filters" at bounding box center [568, 118] width 61 height 15
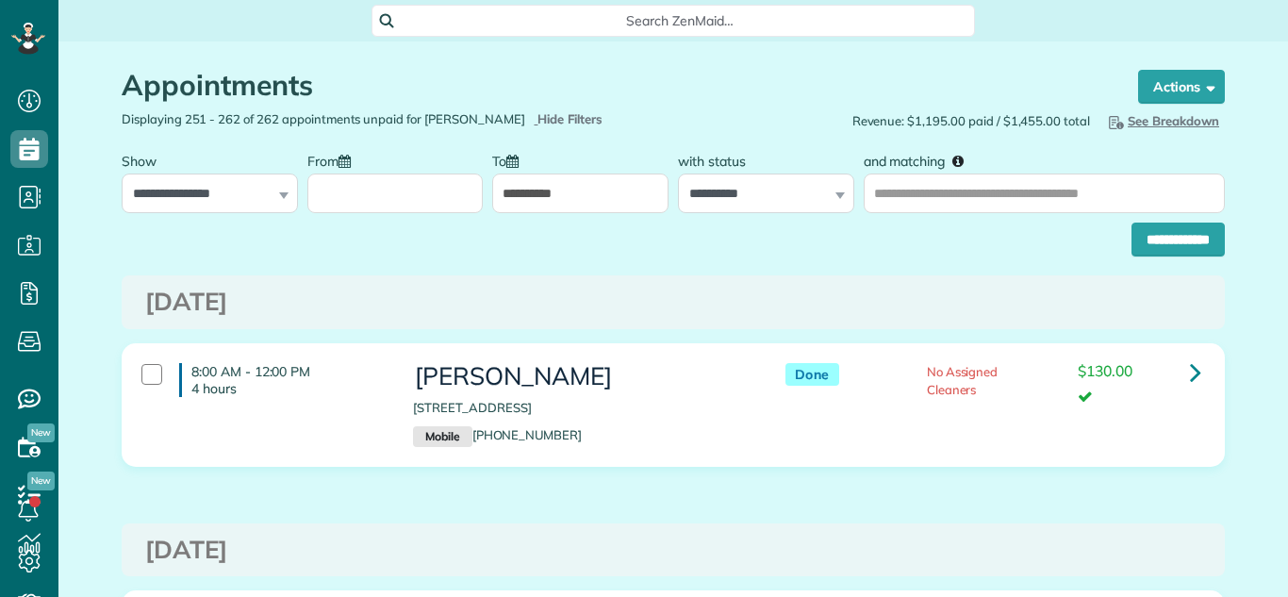
scroll to position [8, 8]
click at [760, 191] on select "**********" at bounding box center [766, 194] width 176 height 40
select select "****"
click at [678, 174] on select "**********" at bounding box center [766, 194] width 176 height 40
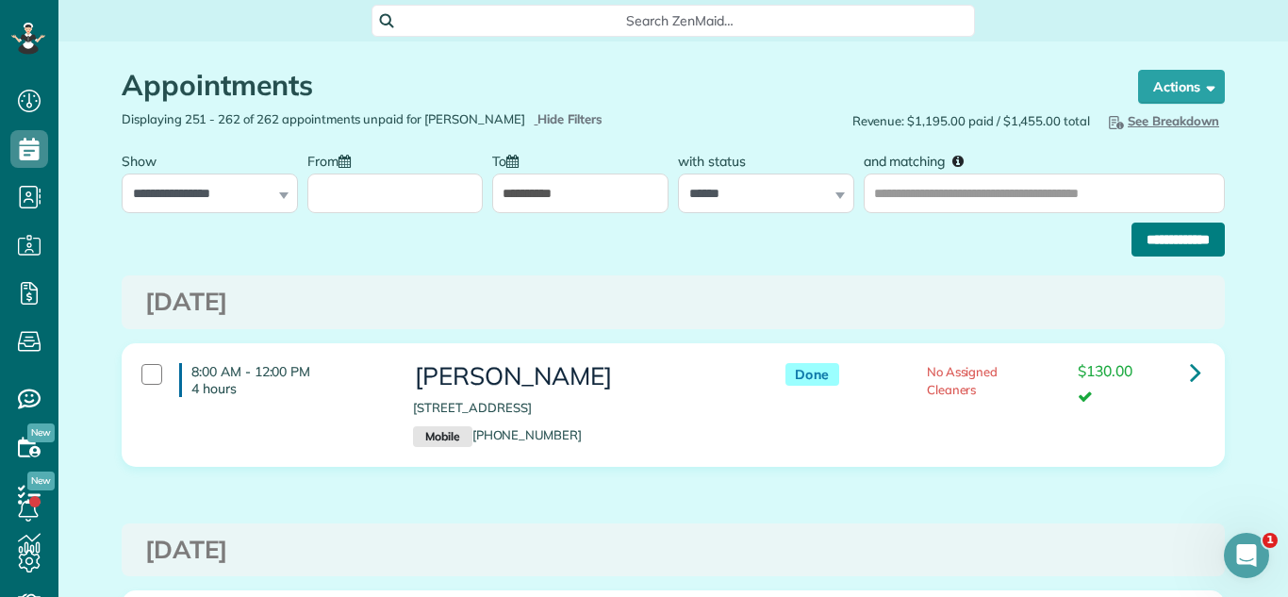
click at [1216, 237] on input "**********" at bounding box center [1178, 240] width 93 height 34
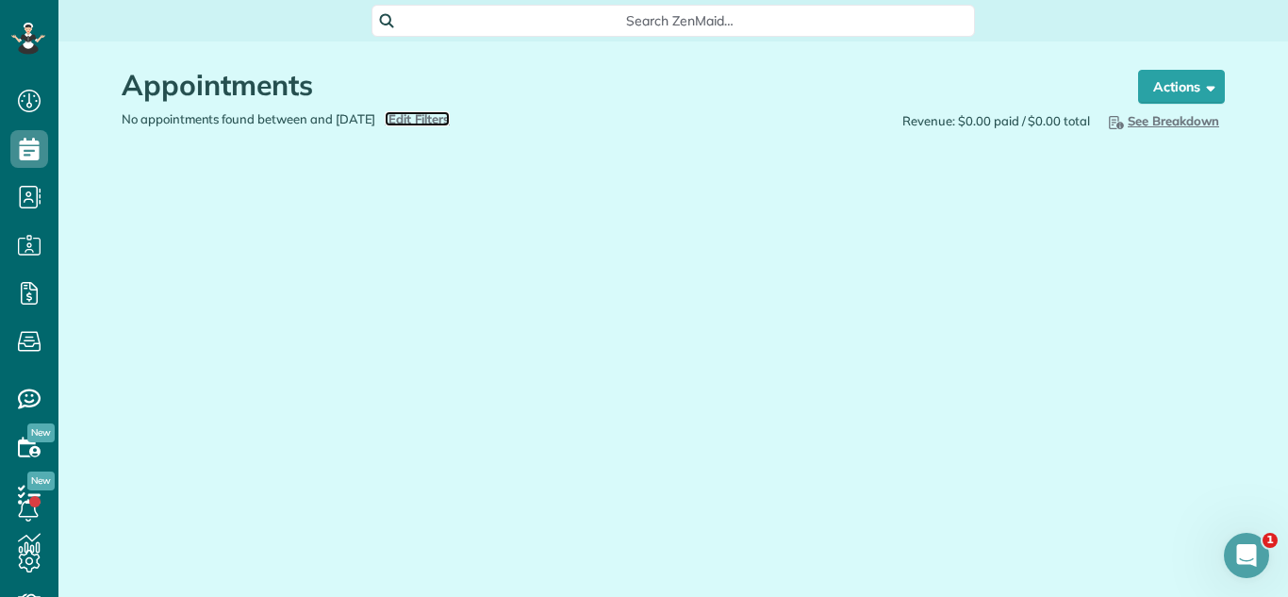
click at [446, 124] on span "Edit Filters" at bounding box center [419, 118] width 61 height 15
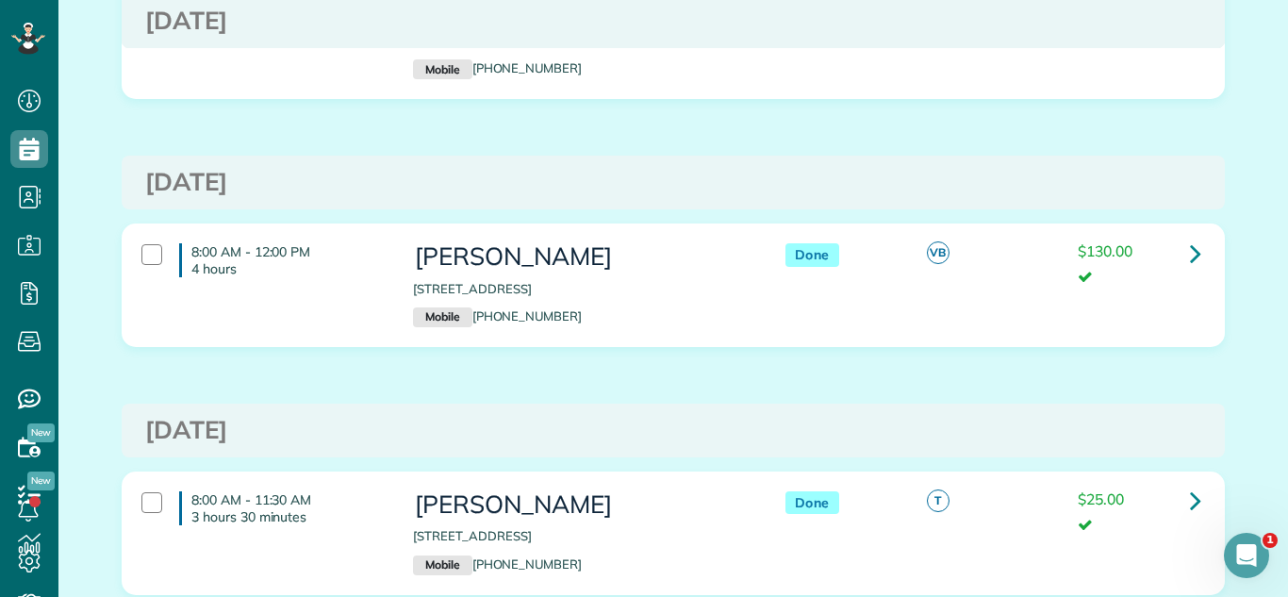
scroll to position [2652, 0]
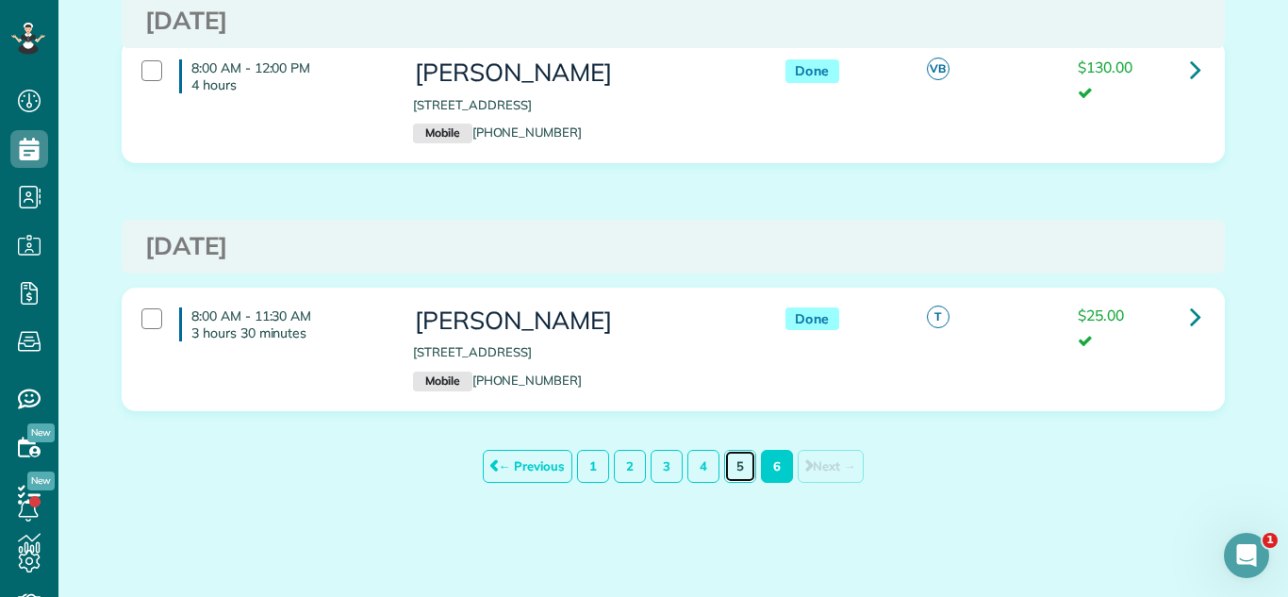
click at [741, 464] on link "5" at bounding box center [740, 466] width 32 height 33
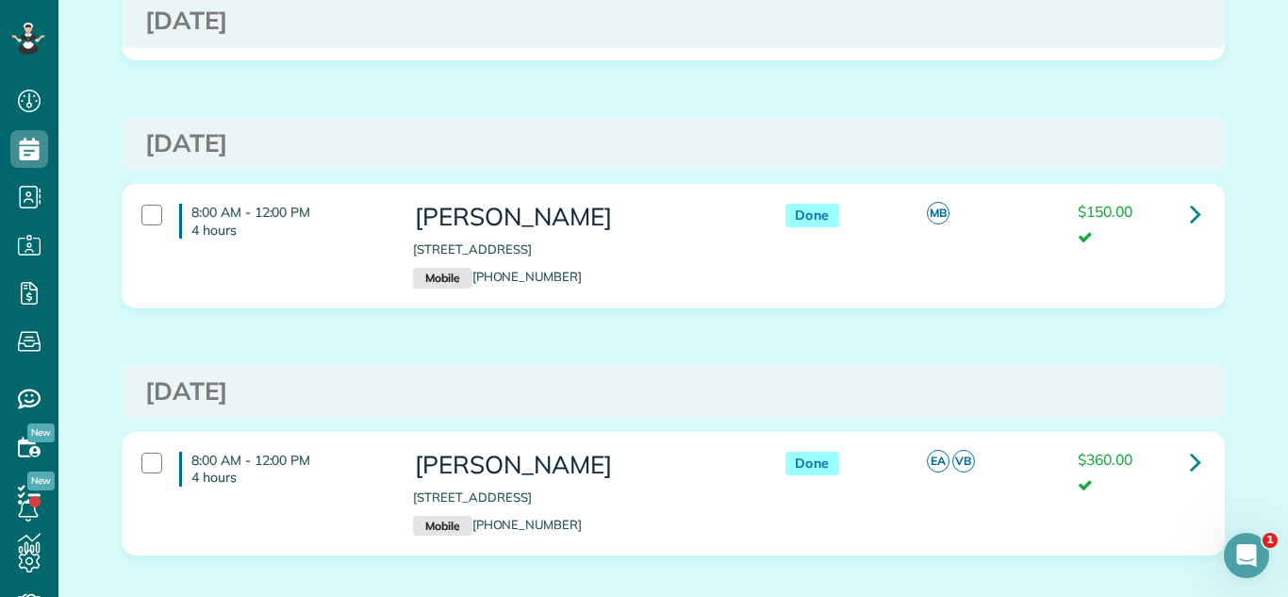
scroll to position [4160, 0]
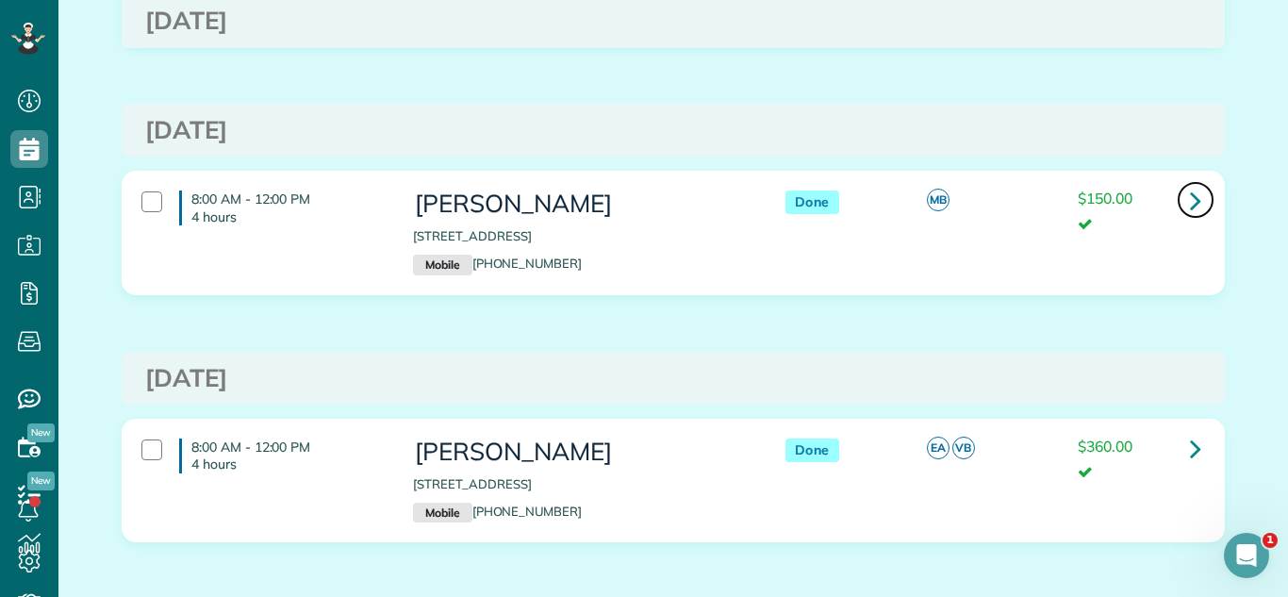
click at [1191, 186] on icon at bounding box center [1195, 200] width 11 height 33
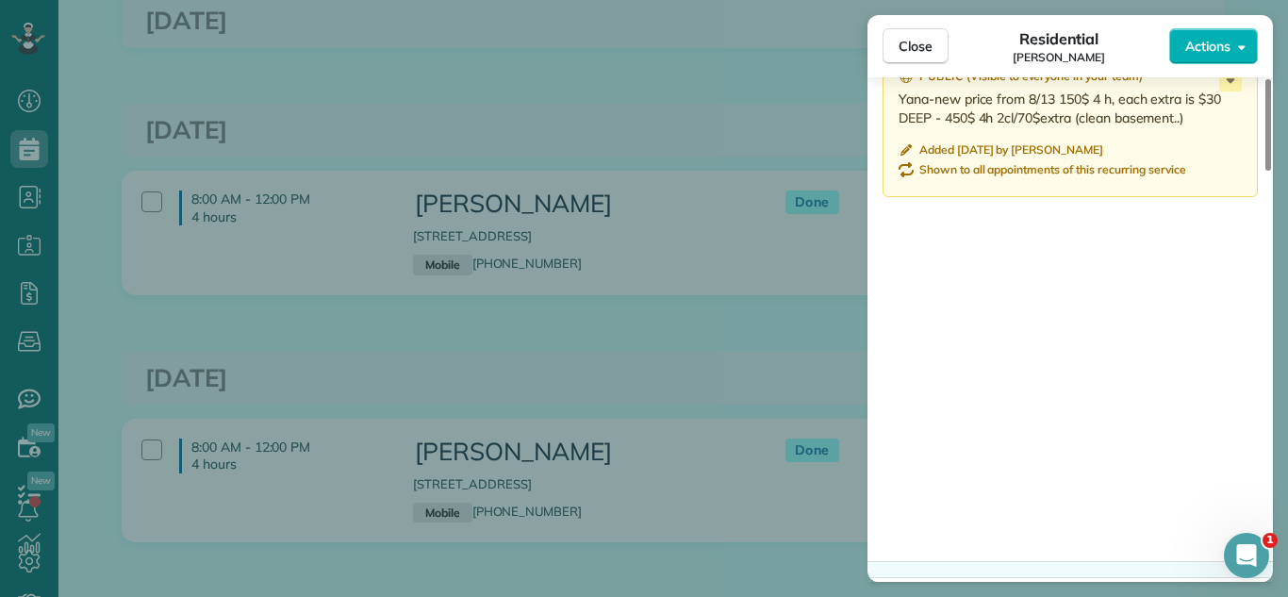
scroll to position [2147, 0]
click at [914, 46] on span "Close" at bounding box center [916, 46] width 34 height 19
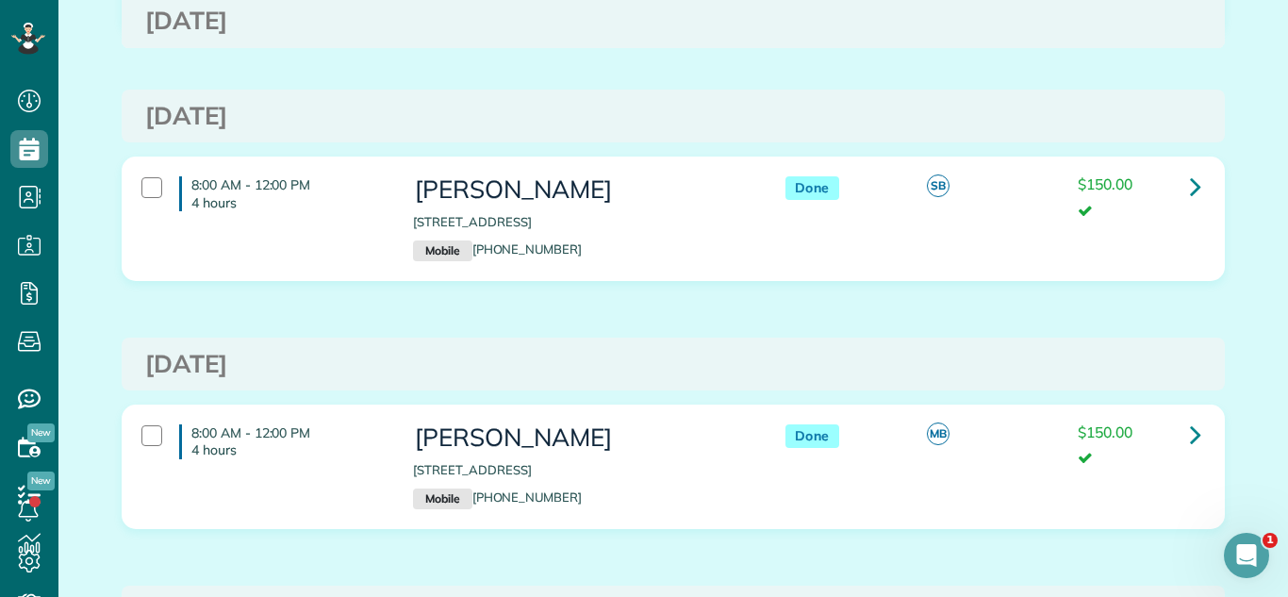
scroll to position [5675, 0]
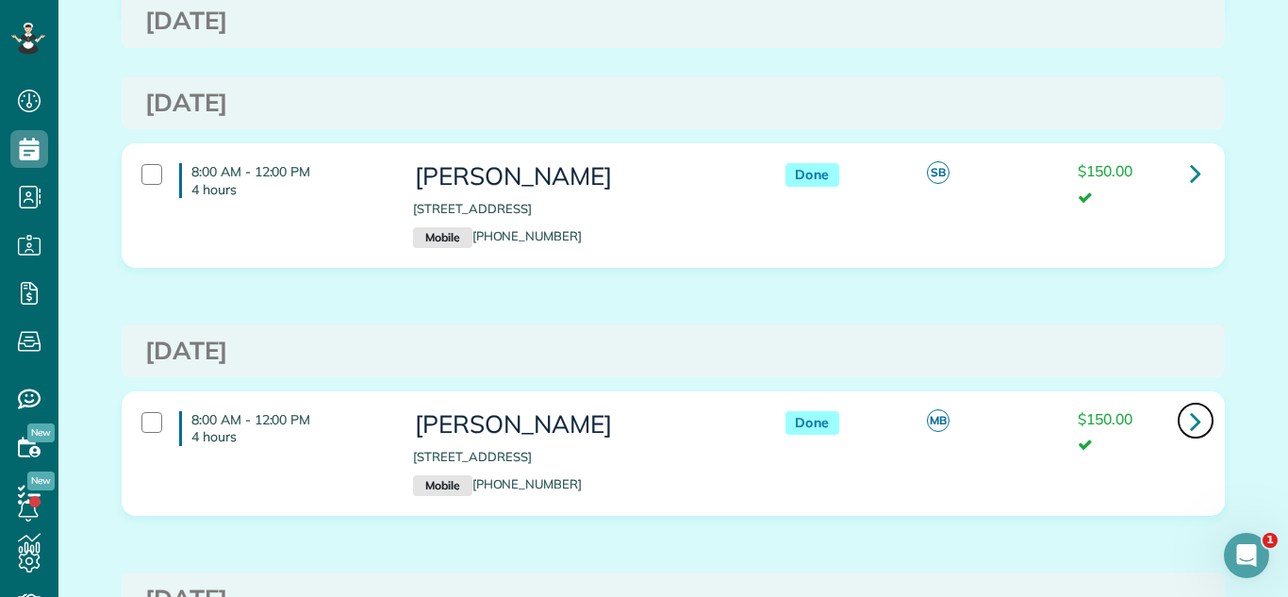
click at [1198, 412] on icon at bounding box center [1195, 421] width 11 height 33
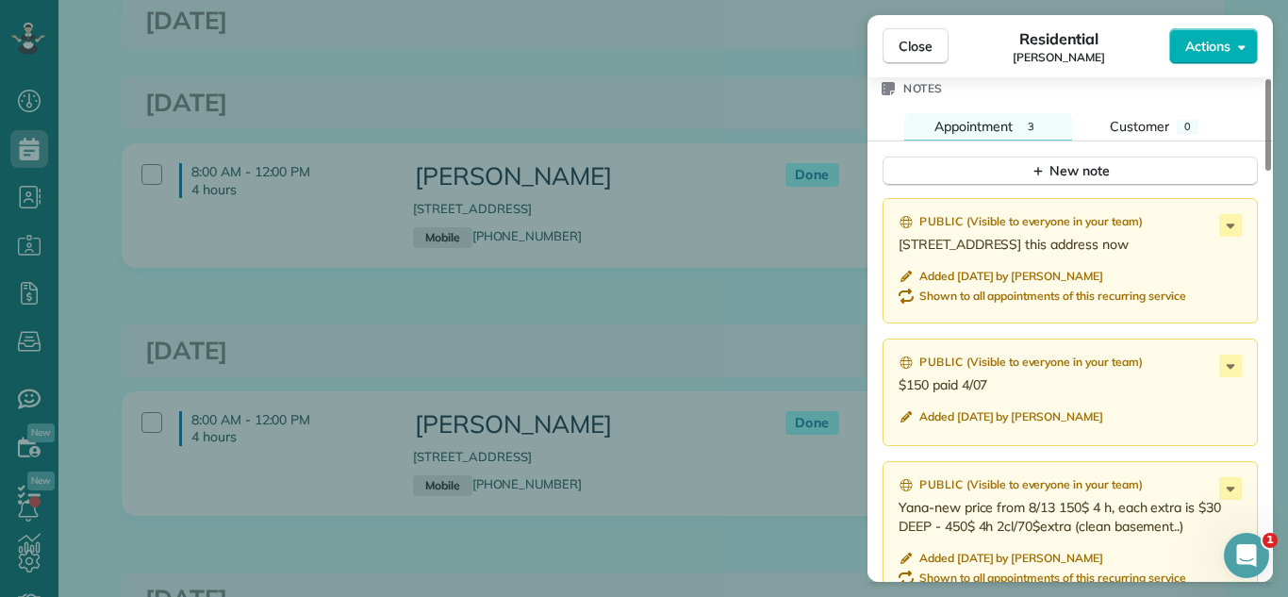
scroll to position [1539, 0]
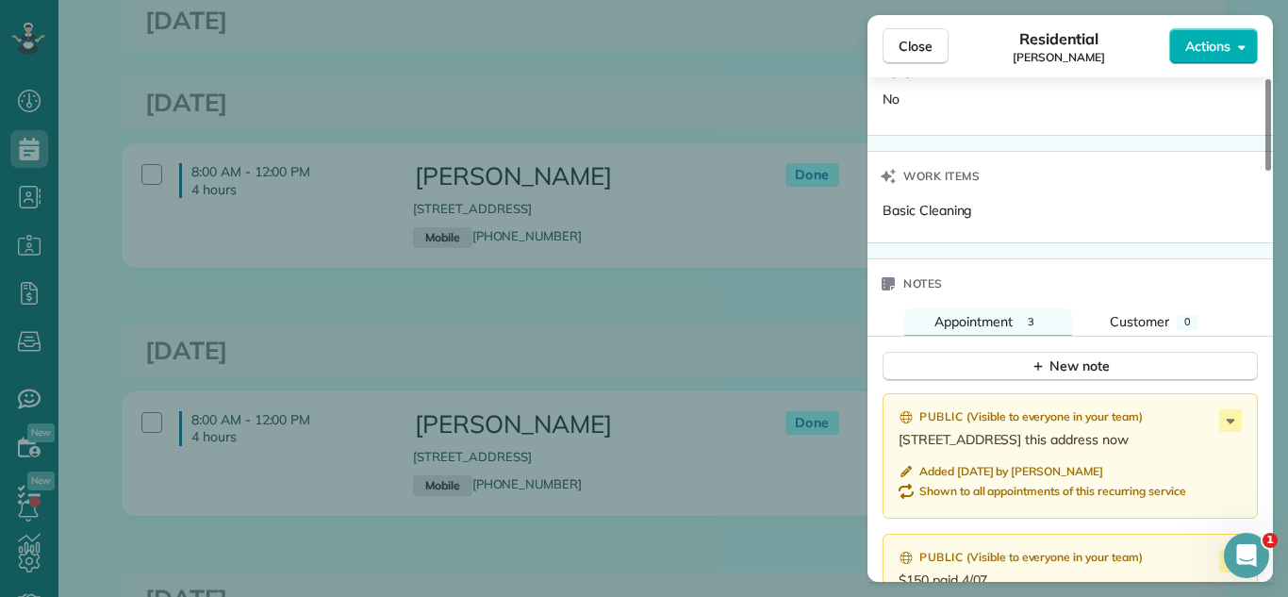
drag, startPoint x: 928, startPoint y: 45, endPoint x: 913, endPoint y: 217, distance: 172.3
click at [926, 46] on span "Close" at bounding box center [916, 46] width 34 height 19
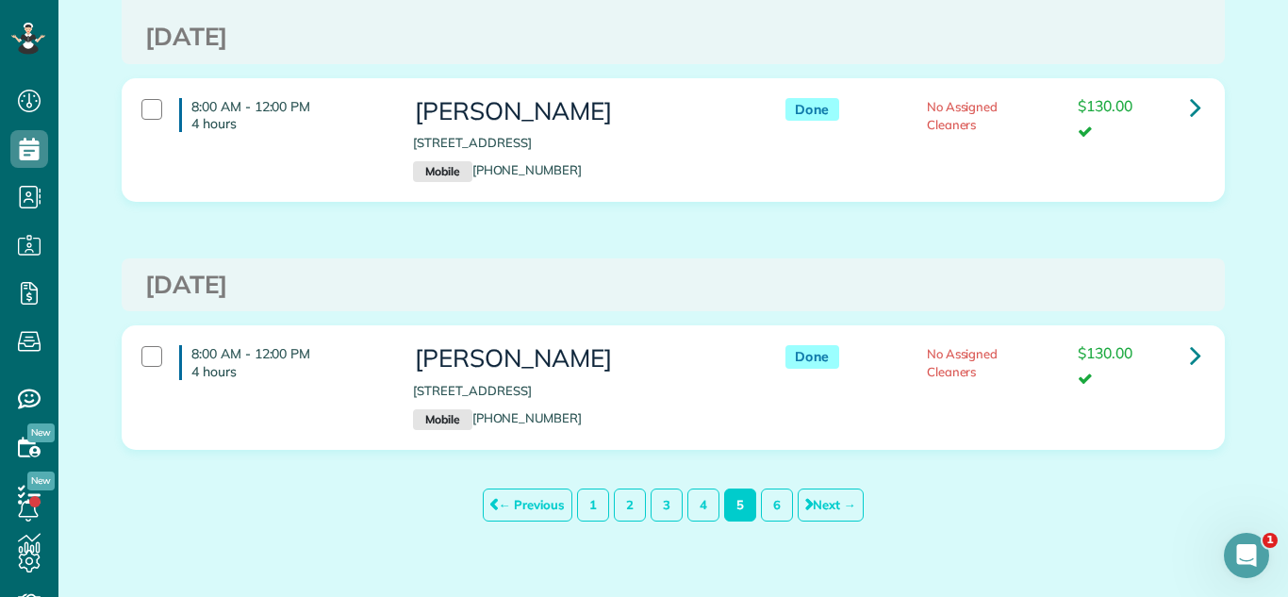
scroll to position [11977, 0]
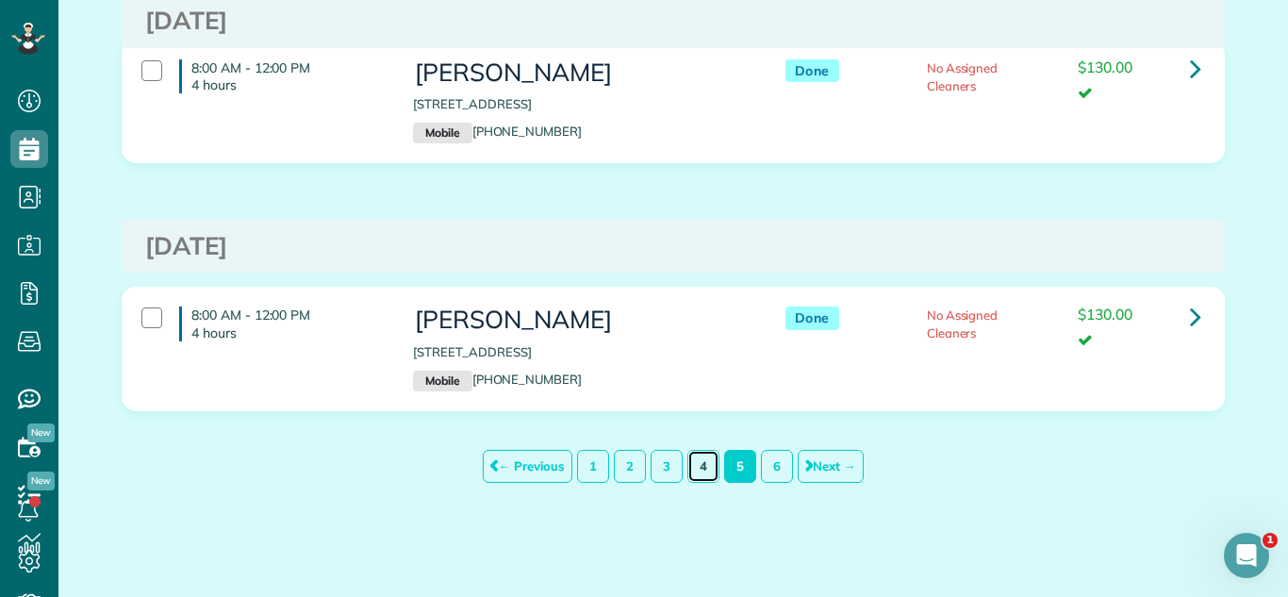
click at [708, 478] on link "4" at bounding box center [704, 466] width 32 height 33
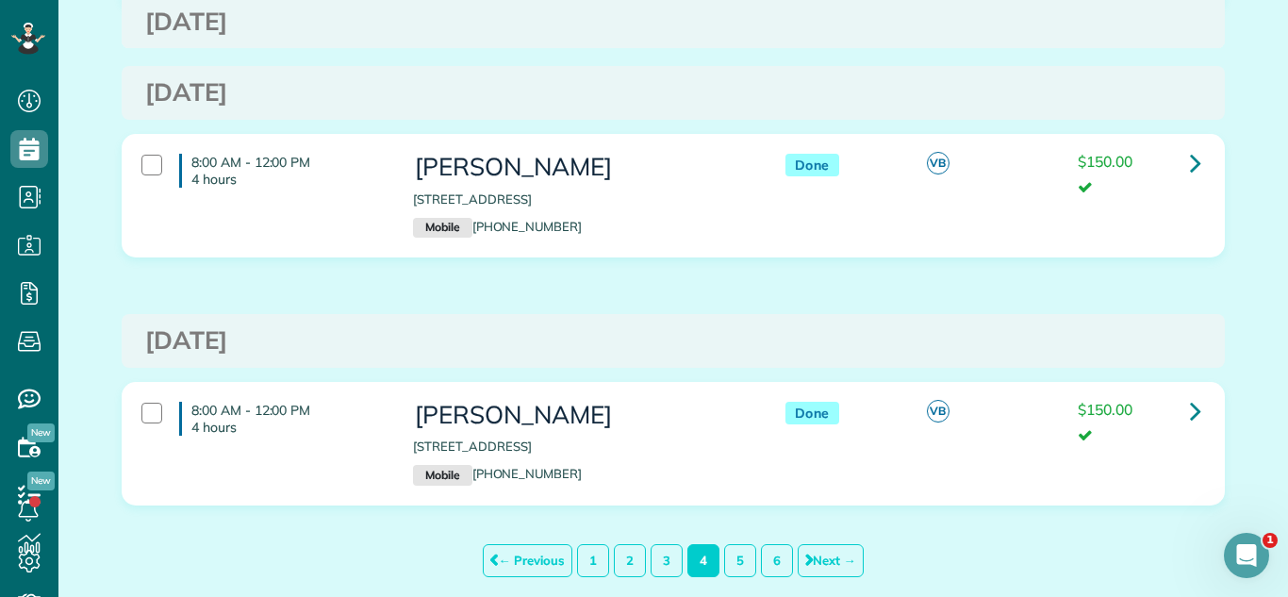
scroll to position [11402, 0]
